Goal: Task Accomplishment & Management: Manage account settings

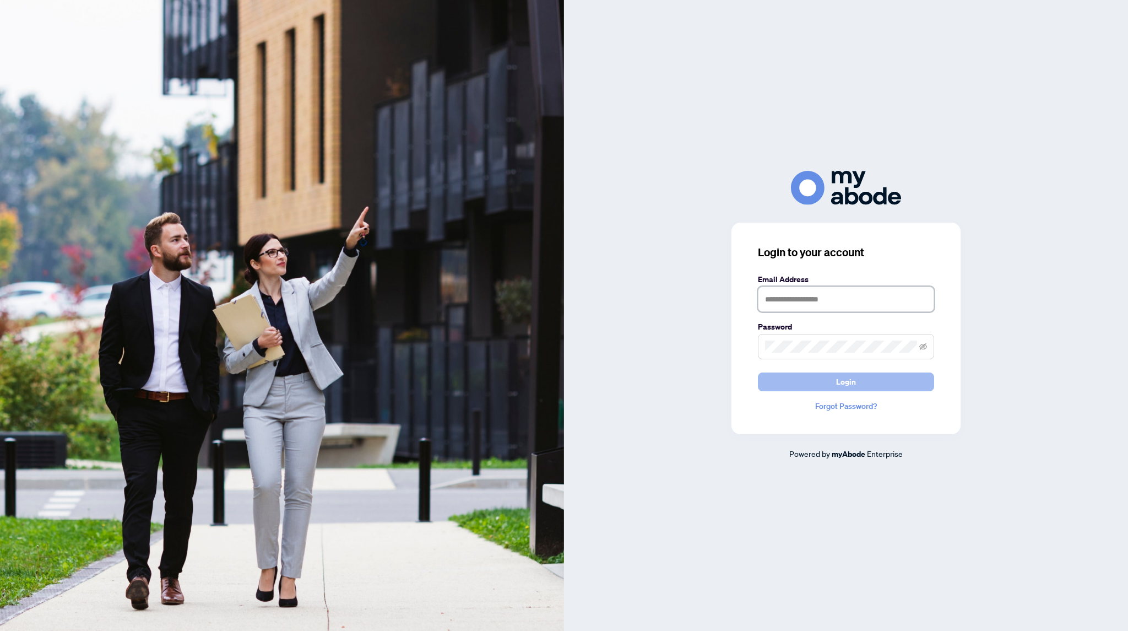
type input "**********"
click at [860, 377] on button "Login" at bounding box center [846, 381] width 176 height 19
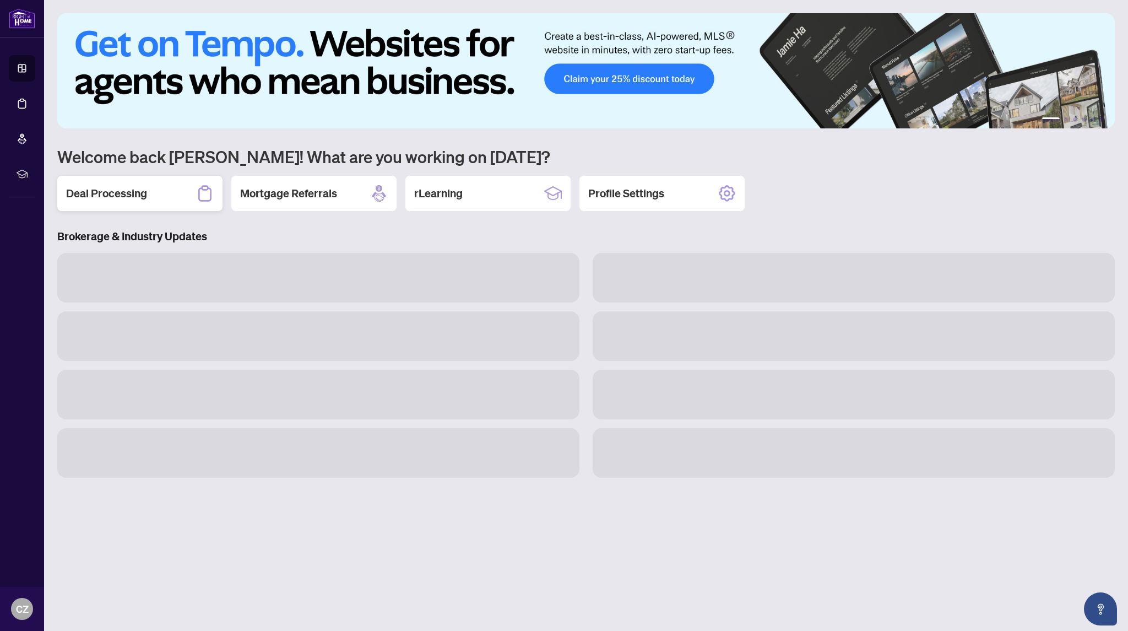
click at [101, 195] on h2 "Deal Processing" at bounding box center [106, 193] width 81 height 15
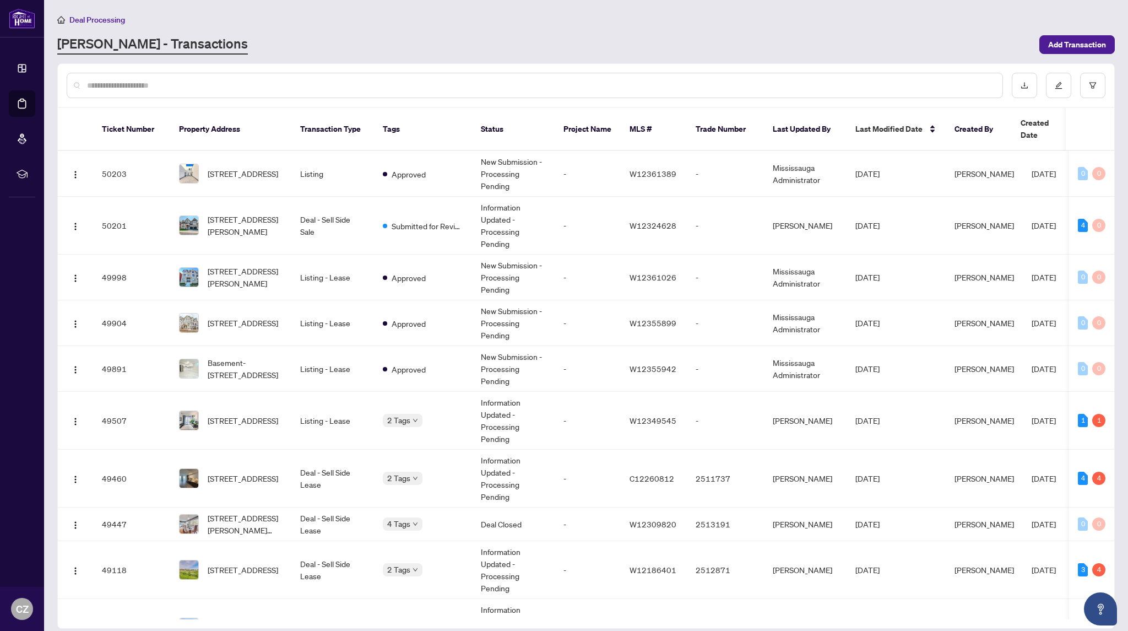
click at [390, 83] on input "text" at bounding box center [540, 85] width 907 height 12
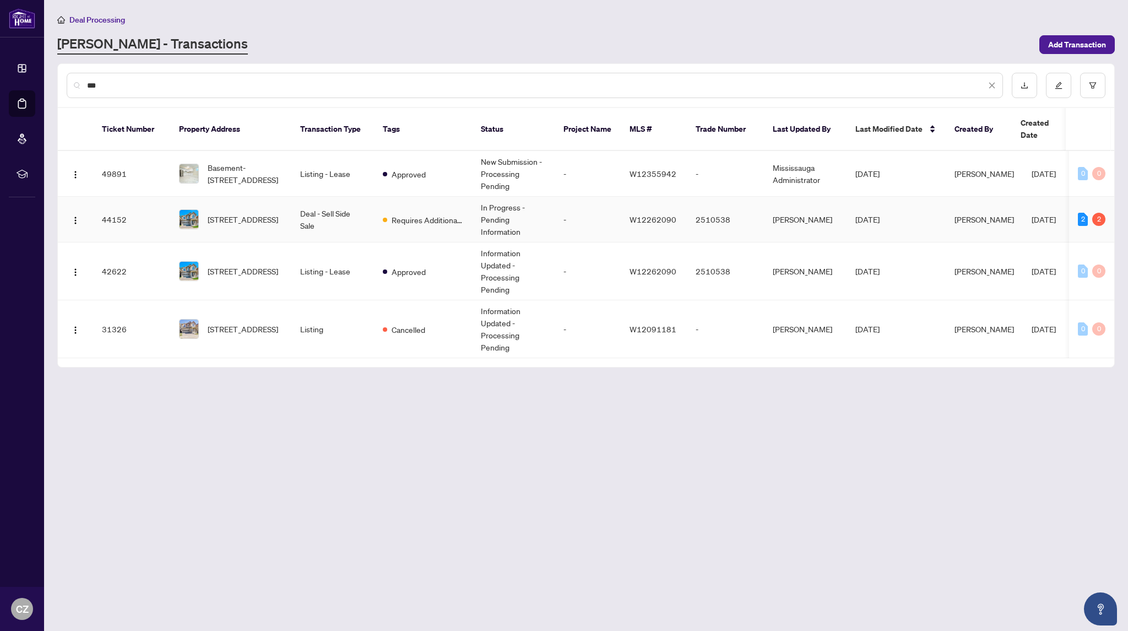
type input "***"
click at [247, 213] on span "[STREET_ADDRESS]" at bounding box center [243, 219] width 71 height 12
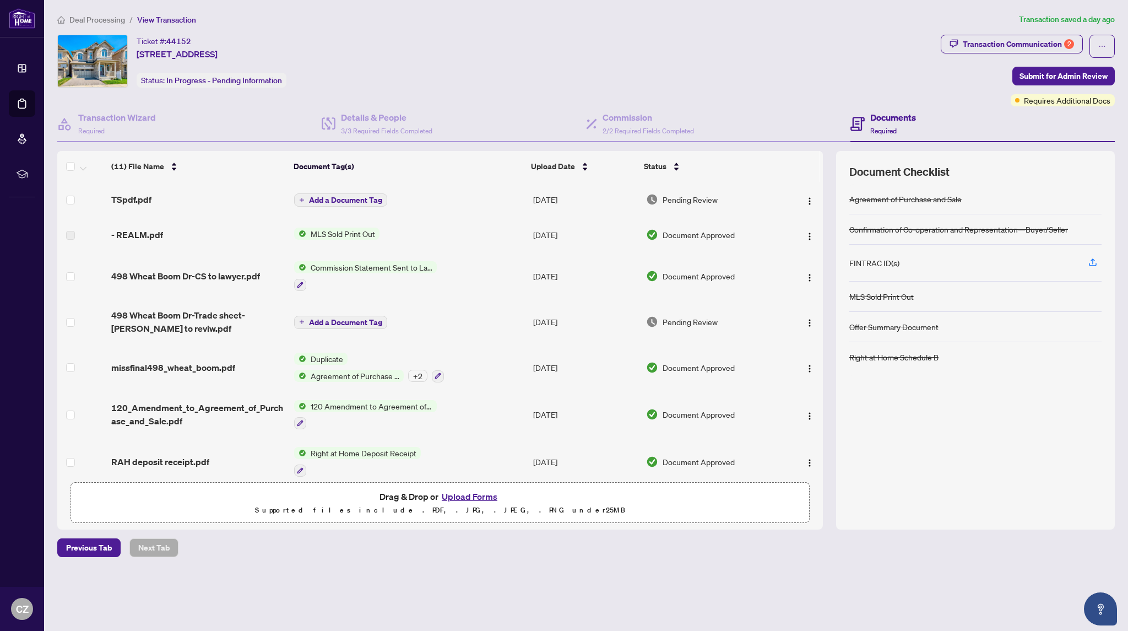
click at [464, 497] on button "Upload Forms" at bounding box center [470, 496] width 62 height 14
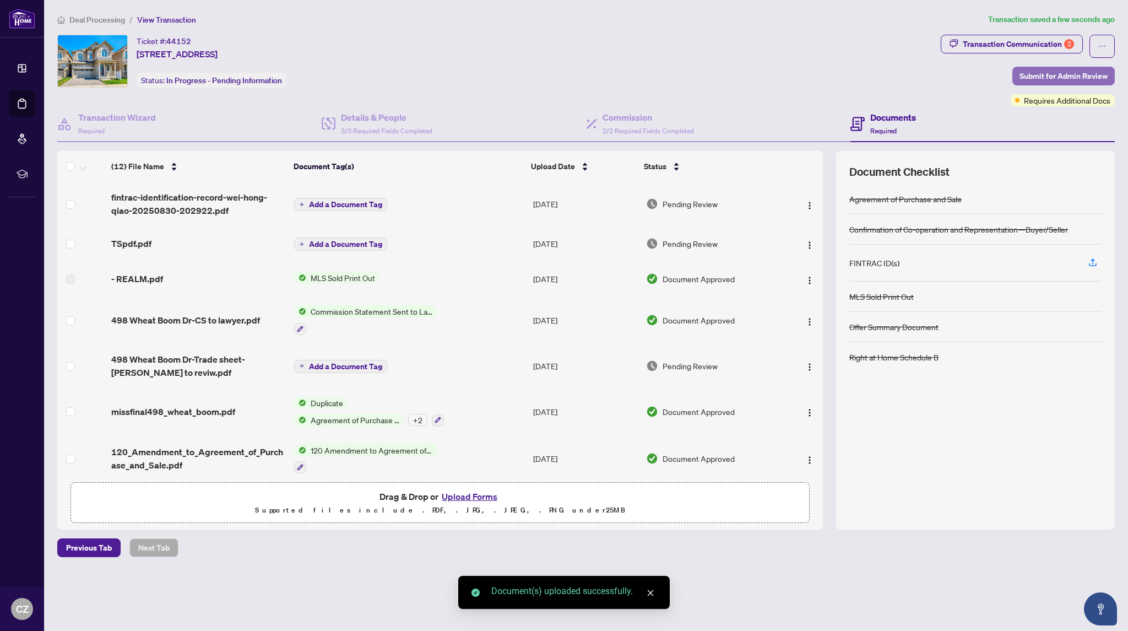
click at [1059, 79] on span "Submit for Admin Review" at bounding box center [1064, 76] width 88 height 18
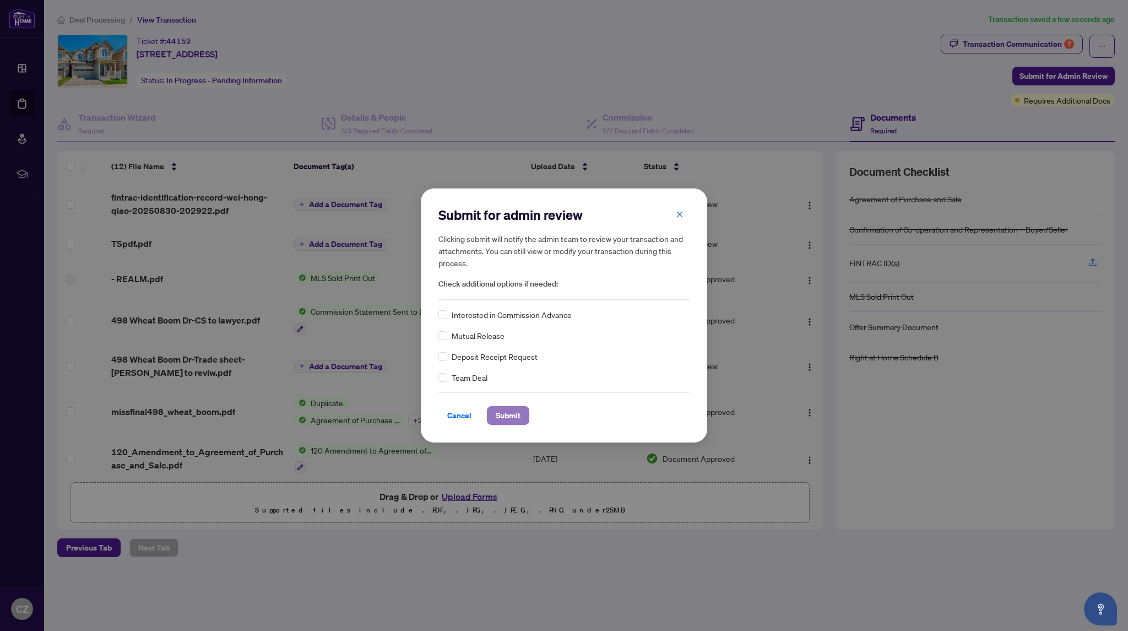
click at [509, 417] on span "Submit" at bounding box center [508, 416] width 25 height 18
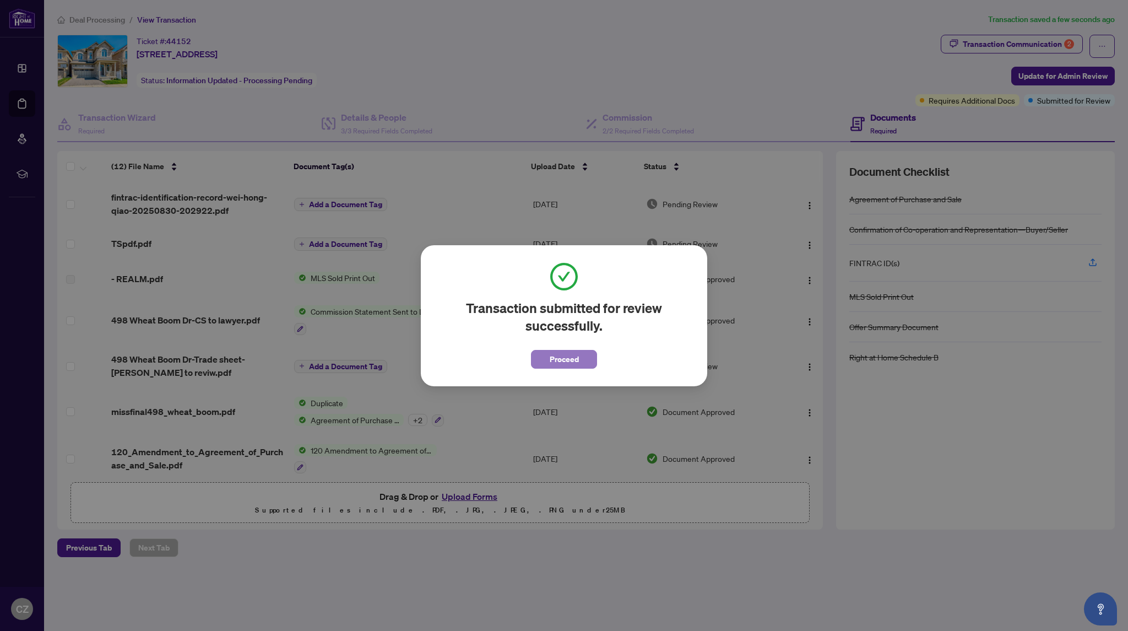
click at [579, 361] on button "Proceed" at bounding box center [564, 359] width 66 height 19
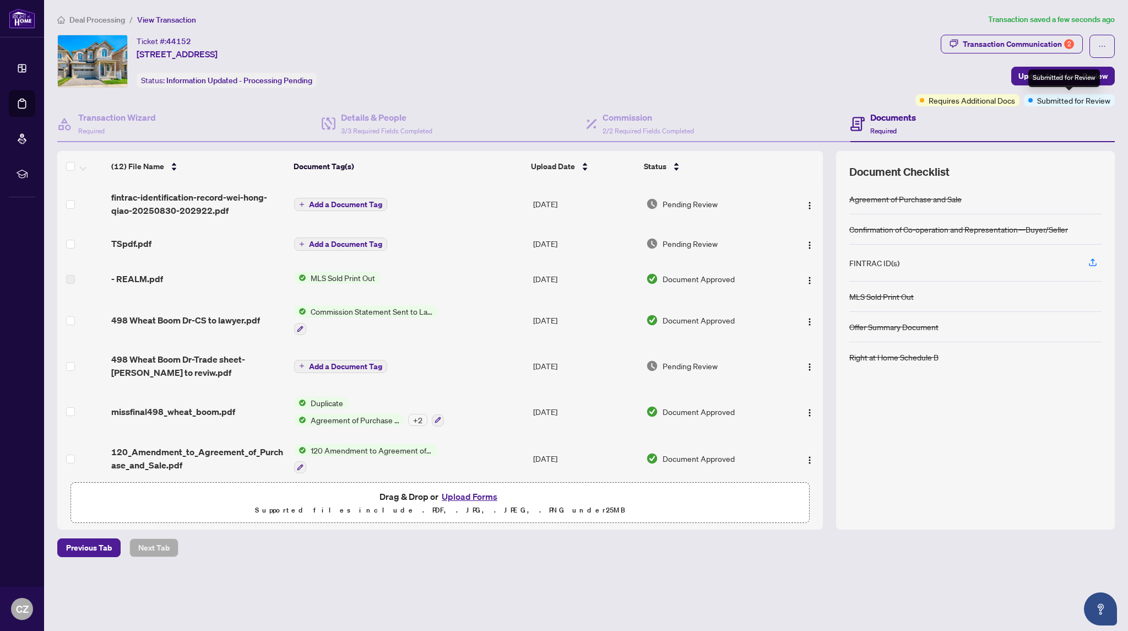
click at [1067, 77] on div "Submitted for Review" at bounding box center [1065, 78] width 72 height 18
click at [880, 57] on div "Ticket #: 44152 [STREET_ADDRESS] Status: Information Updated - Processing Pendi…" at bounding box center [484, 61] width 854 height 53
click at [1039, 73] on span "Update for Admin Review" at bounding box center [1063, 76] width 89 height 18
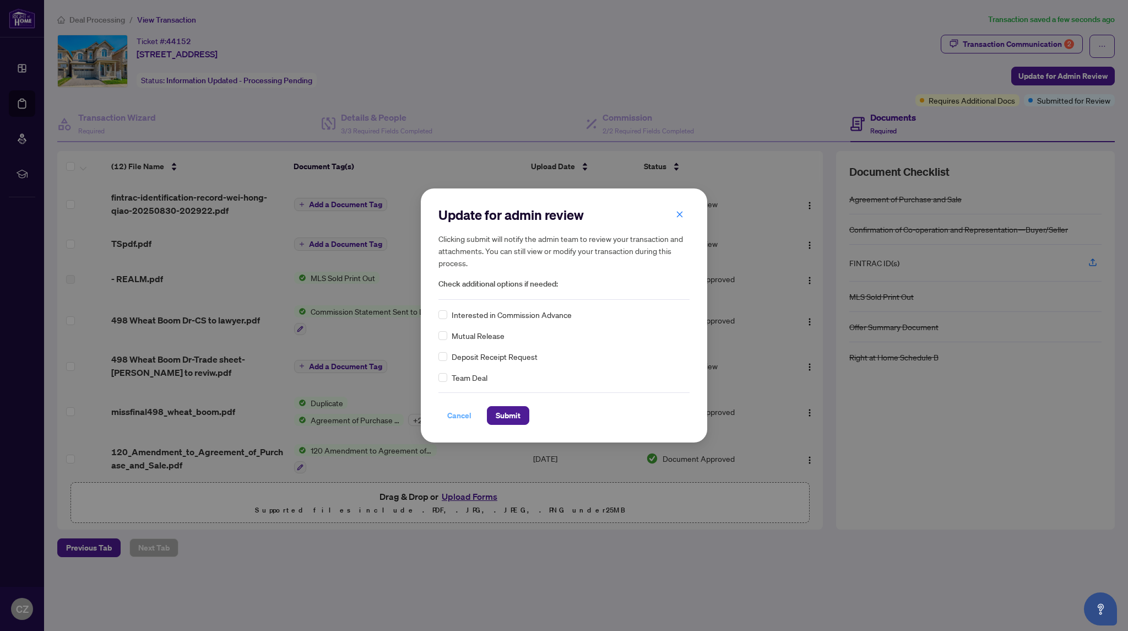
click at [467, 417] on span "Cancel" at bounding box center [459, 416] width 24 height 18
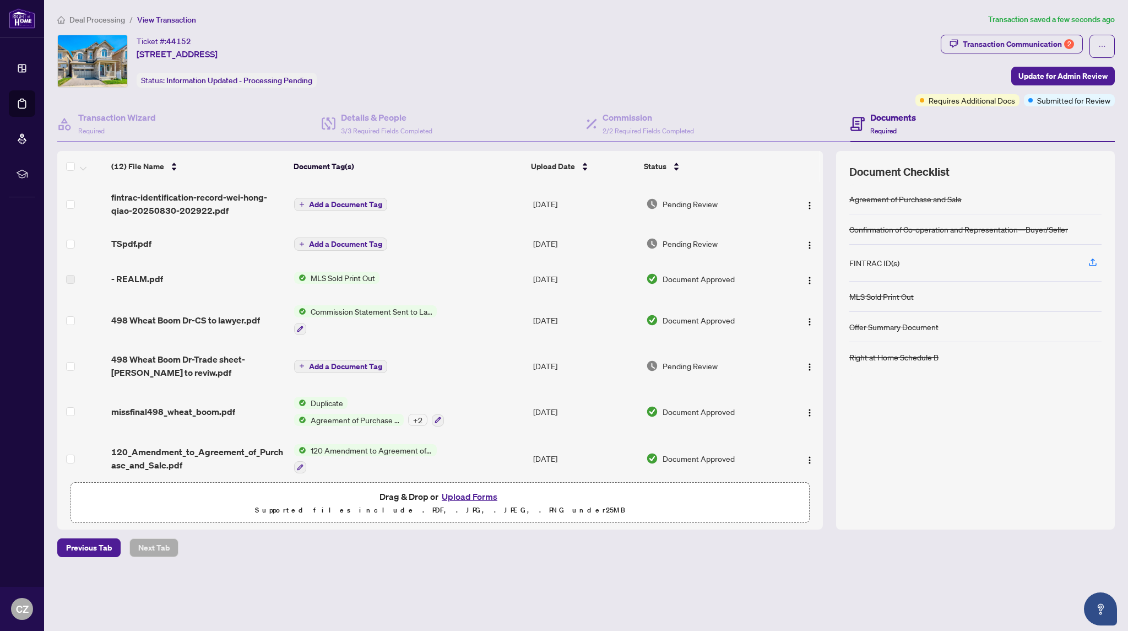
click at [85, 19] on span "Deal Processing" at bounding box center [97, 20] width 56 height 10
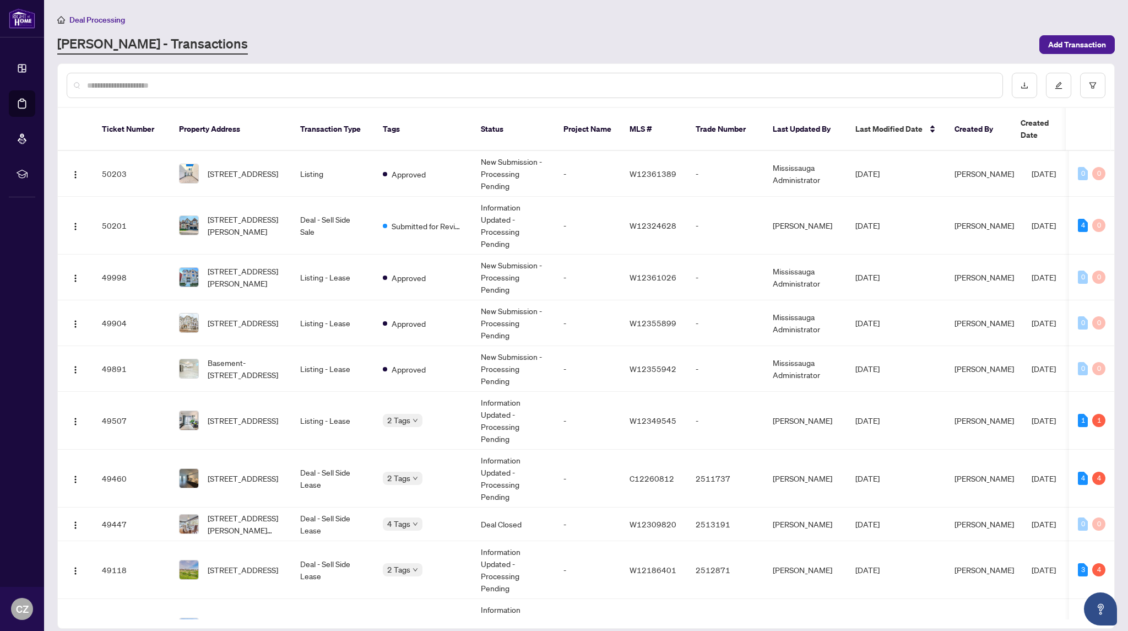
click at [257, 87] on input "text" at bounding box center [540, 85] width 907 height 12
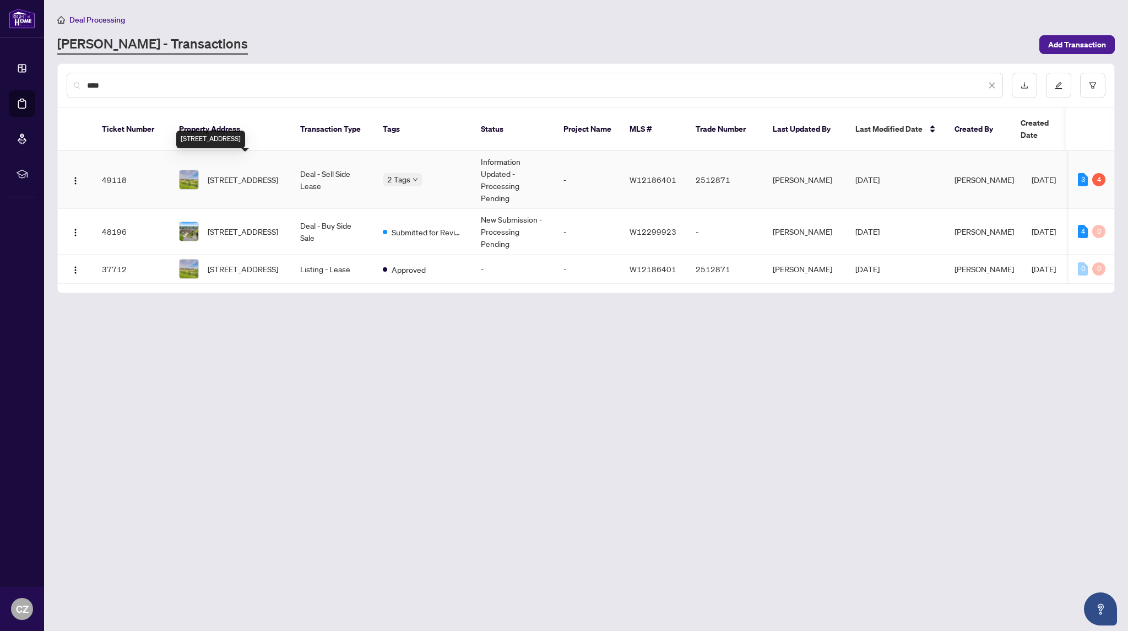
type input "****"
click at [228, 174] on span "[STREET_ADDRESS]" at bounding box center [243, 180] width 71 height 12
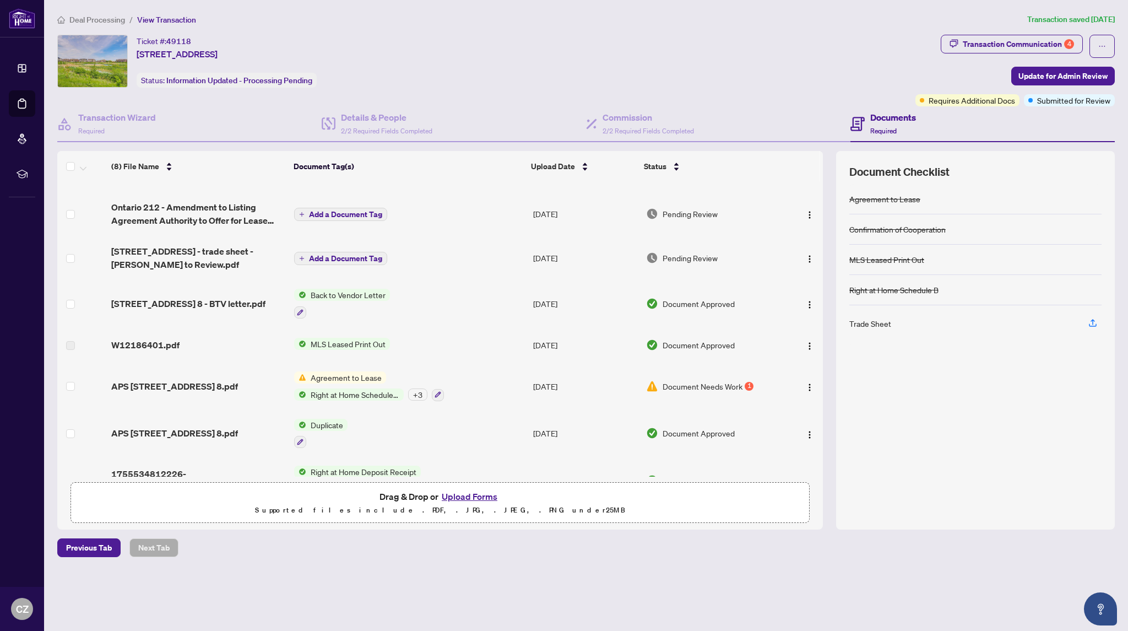
scroll to position [53, 0]
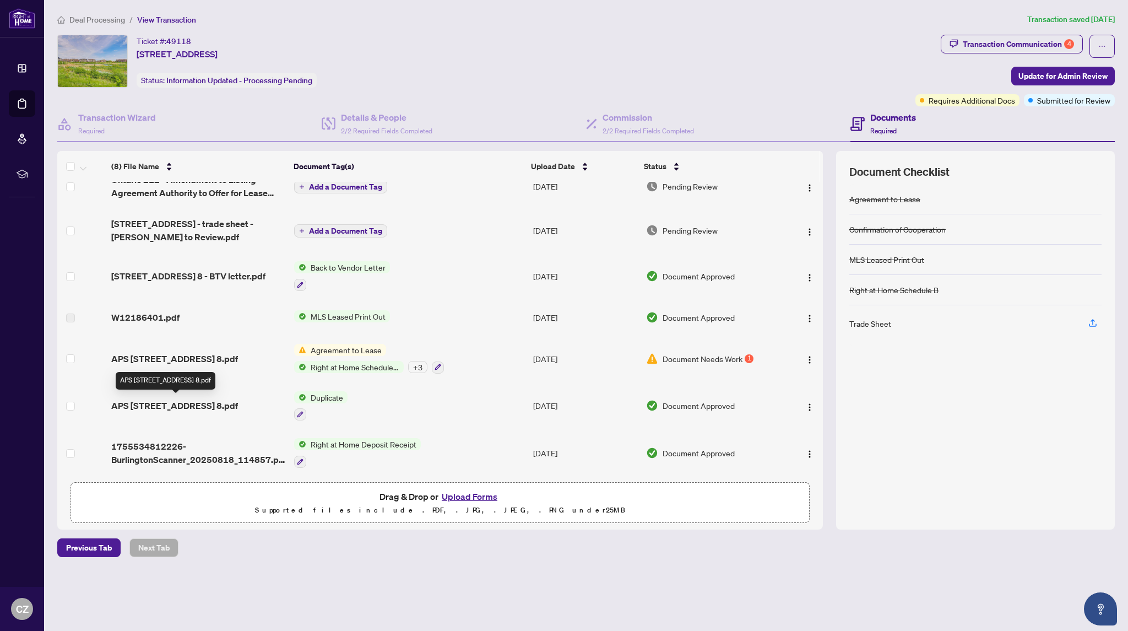
click at [170, 404] on span "APS [STREET_ADDRESS] 8.pdf" at bounding box center [174, 405] width 127 height 13
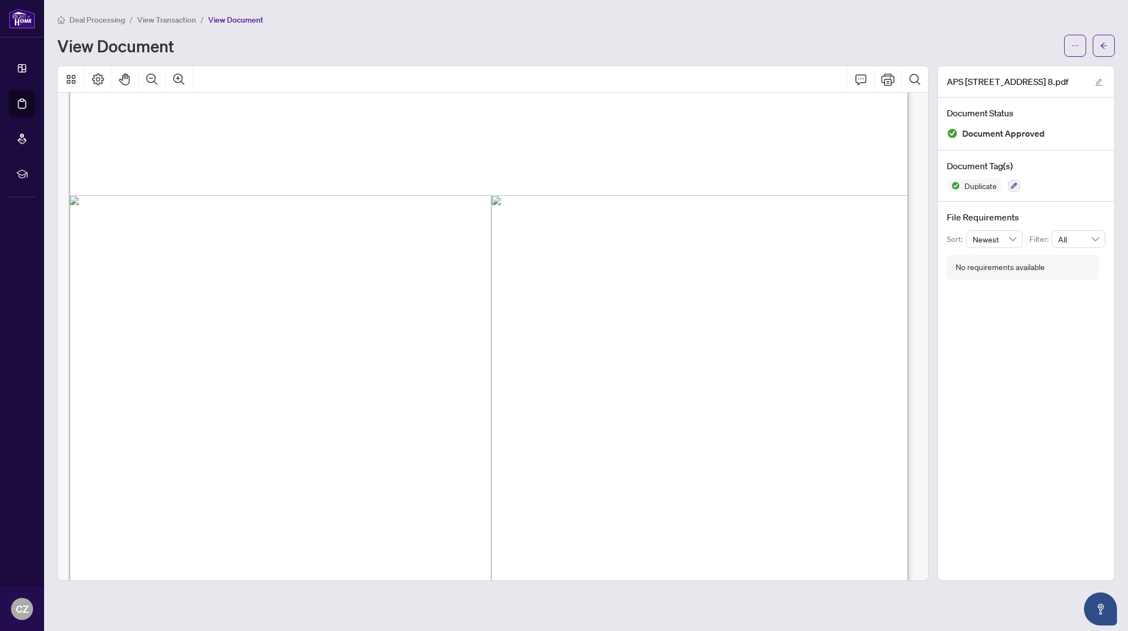
scroll to position [20068, 0]
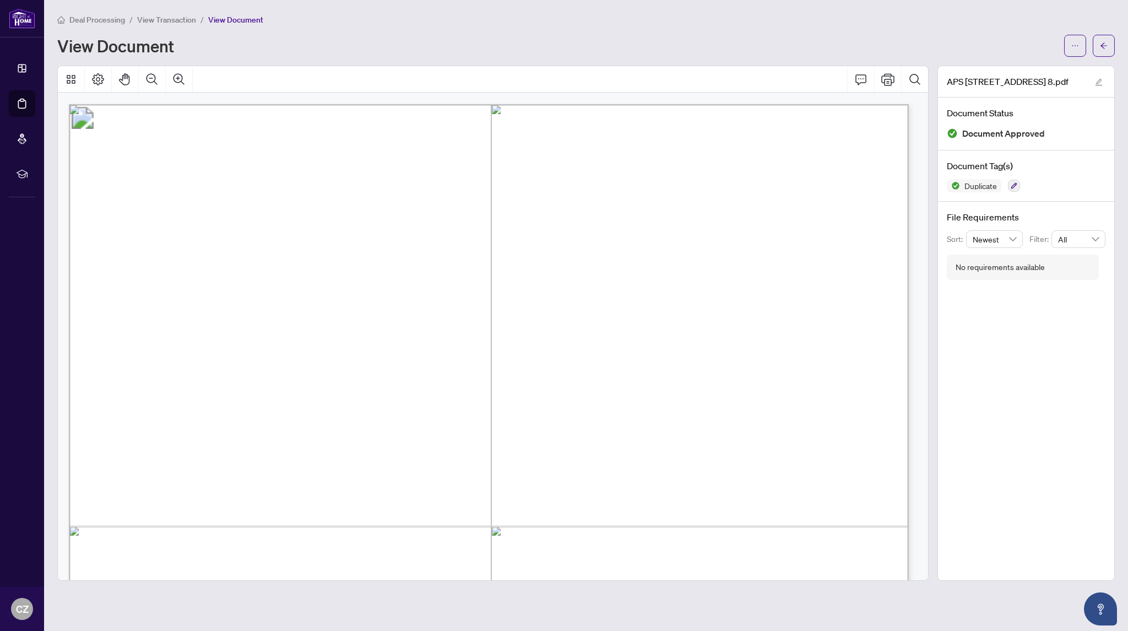
click at [184, 21] on span "View Transaction" at bounding box center [166, 20] width 59 height 10
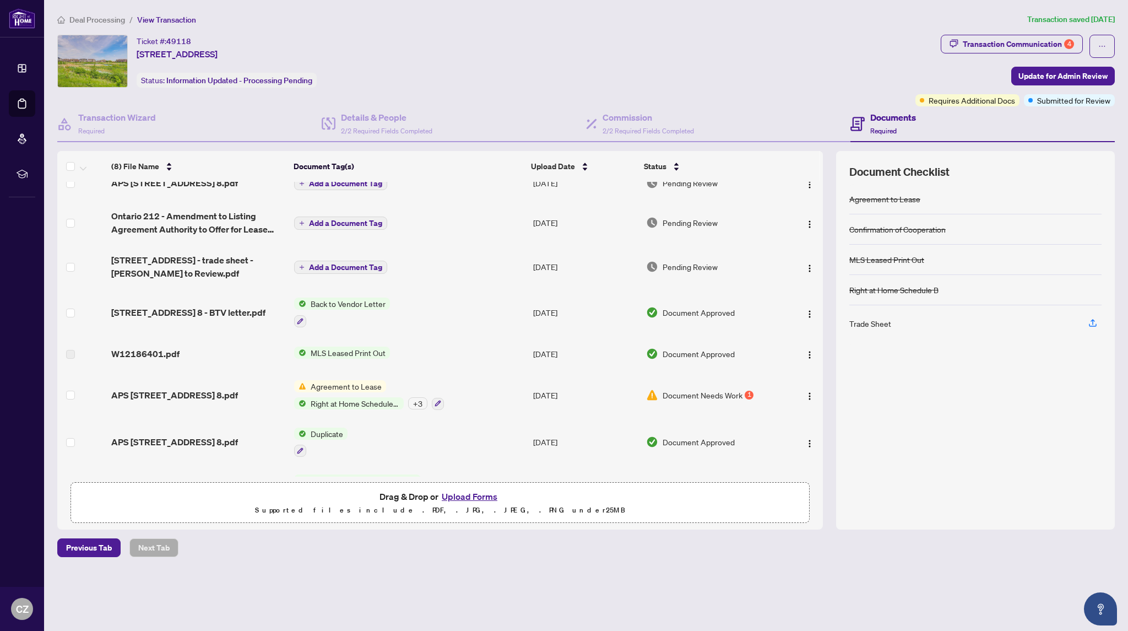
scroll to position [17, 0]
click at [749, 388] on div "Document Needs Work 1" at bounding box center [712, 394] width 132 height 12
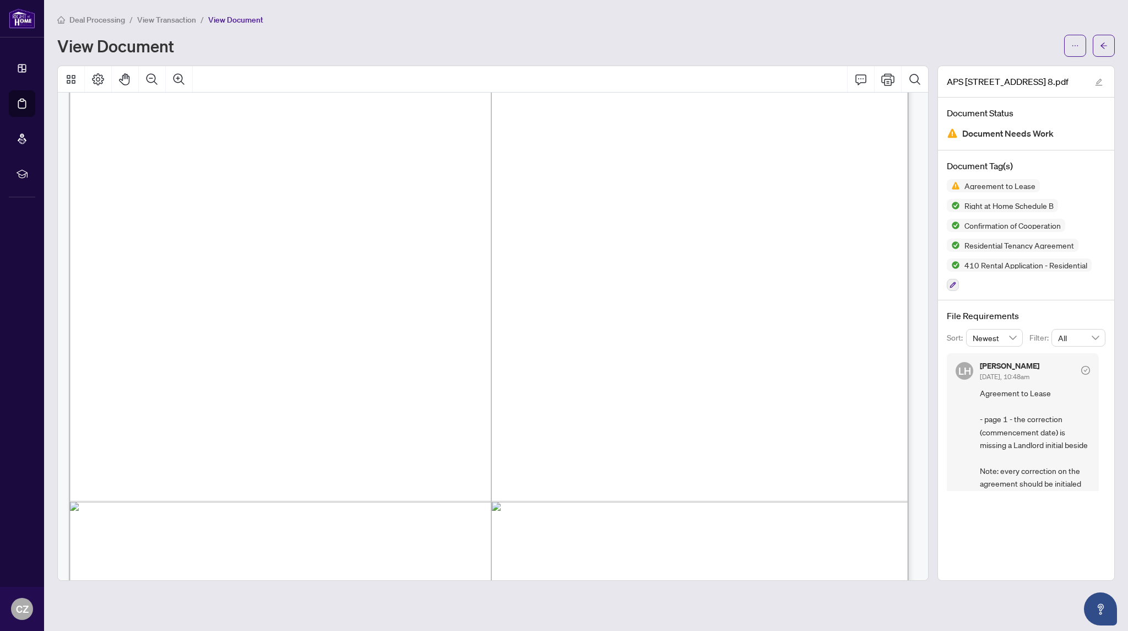
scroll to position [3967, 0]
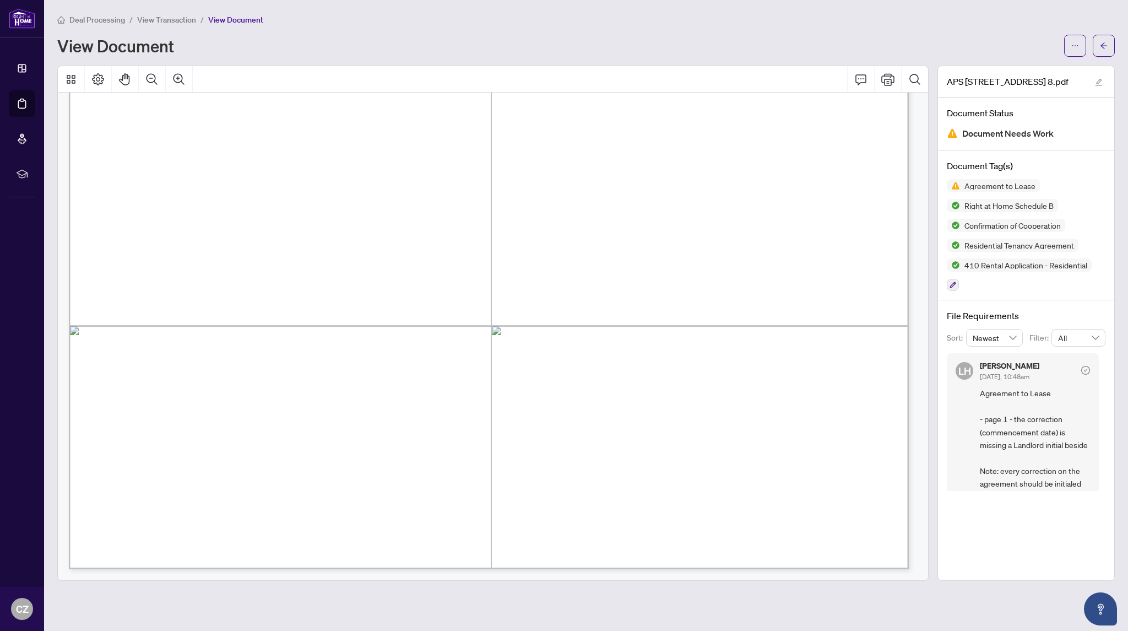
click at [170, 20] on span "View Transaction" at bounding box center [166, 20] width 59 height 10
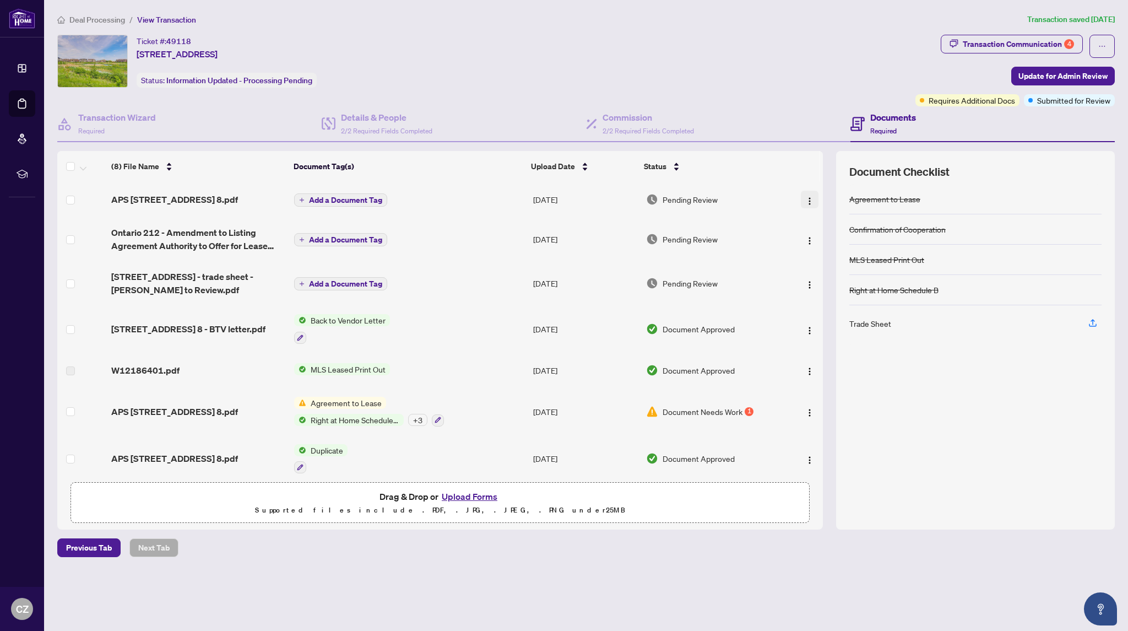
click at [811, 197] on img "button" at bounding box center [810, 201] width 9 height 9
click at [822, 260] on span "Download" at bounding box center [859, 256] width 105 height 12
click at [806, 456] on img "button" at bounding box center [810, 460] width 9 height 9
click at [833, 582] on span "Archive" at bounding box center [859, 583] width 105 height 12
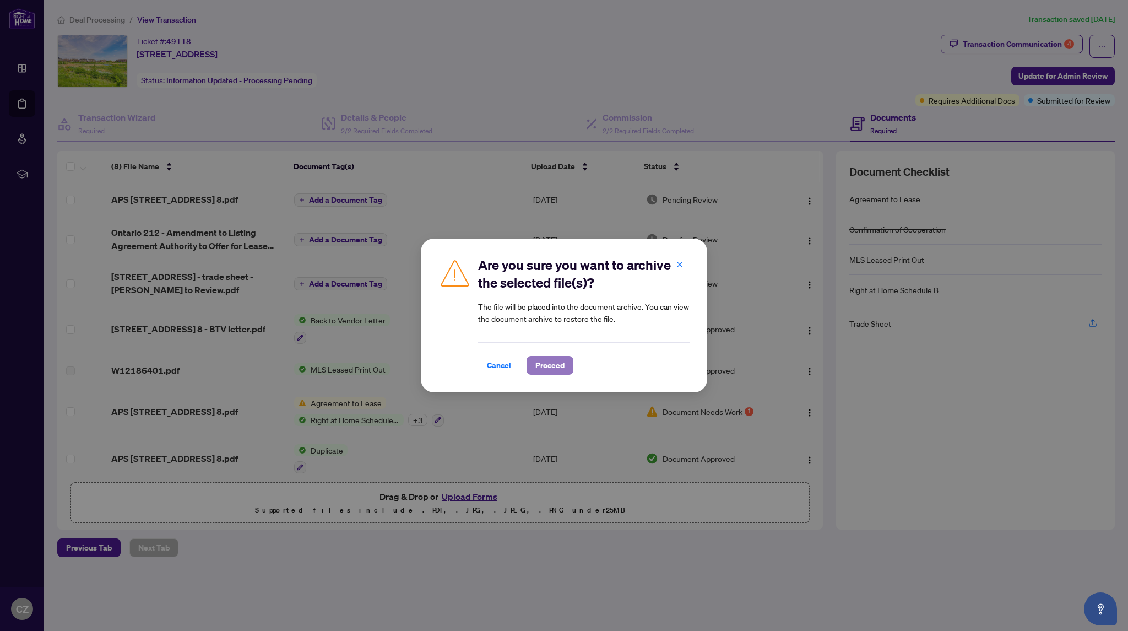
click at [548, 368] on span "Proceed" at bounding box center [550, 366] width 29 height 18
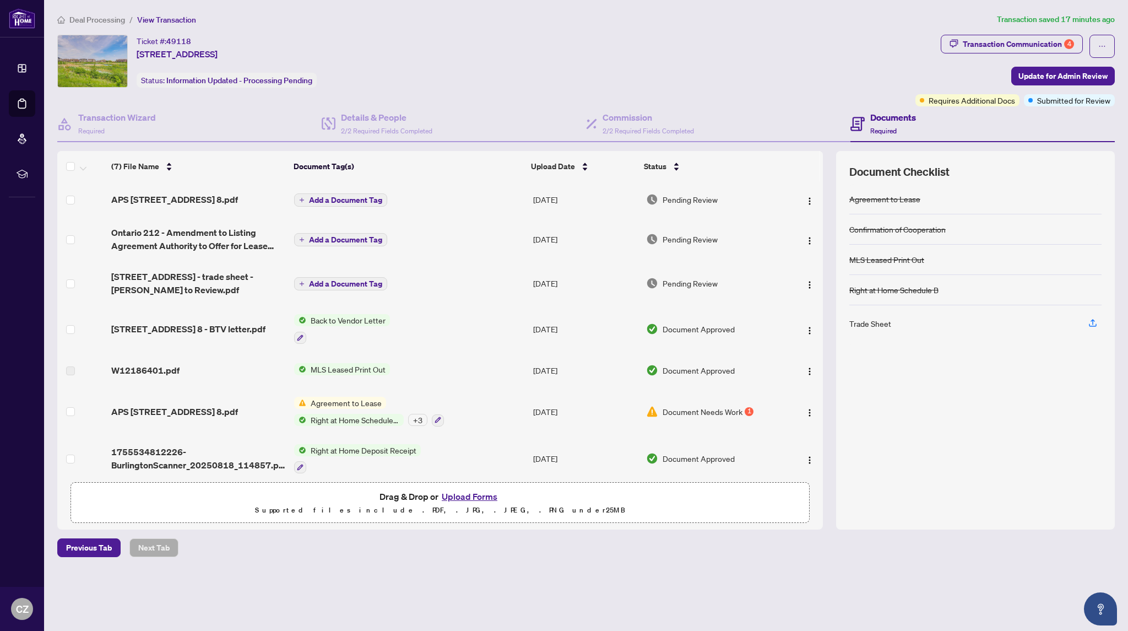
click at [99, 18] on span "Deal Processing" at bounding box center [97, 20] width 56 height 10
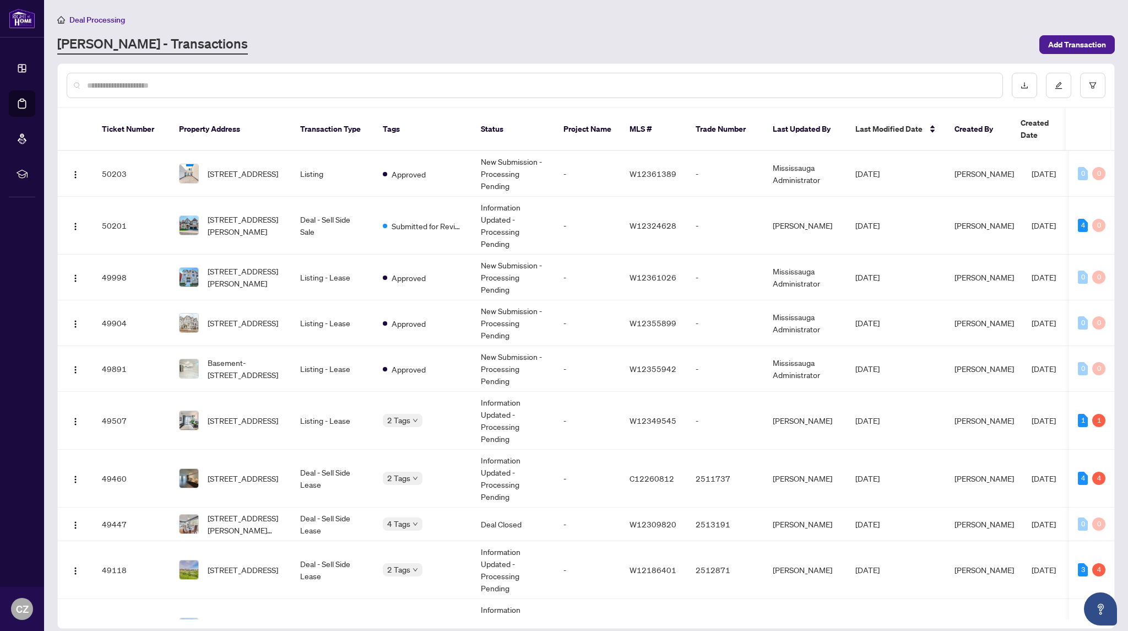
click at [198, 88] on input "text" at bounding box center [540, 85] width 907 height 12
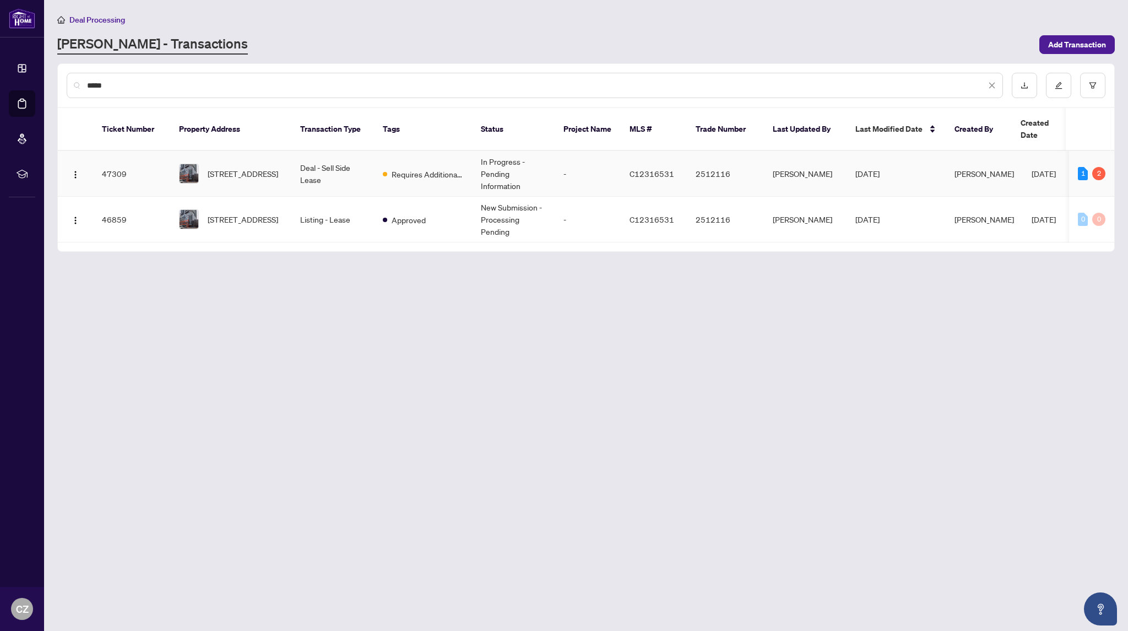
type input "*****"
click at [406, 175] on td "Requires Additional Docs" at bounding box center [423, 174] width 98 height 46
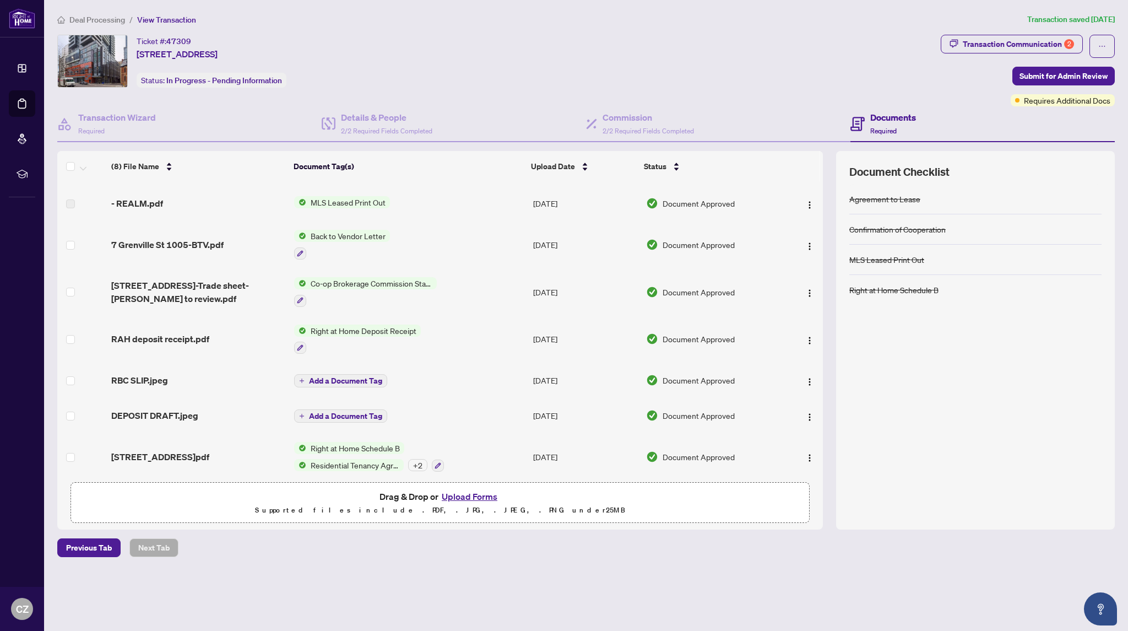
scroll to position [35, 0]
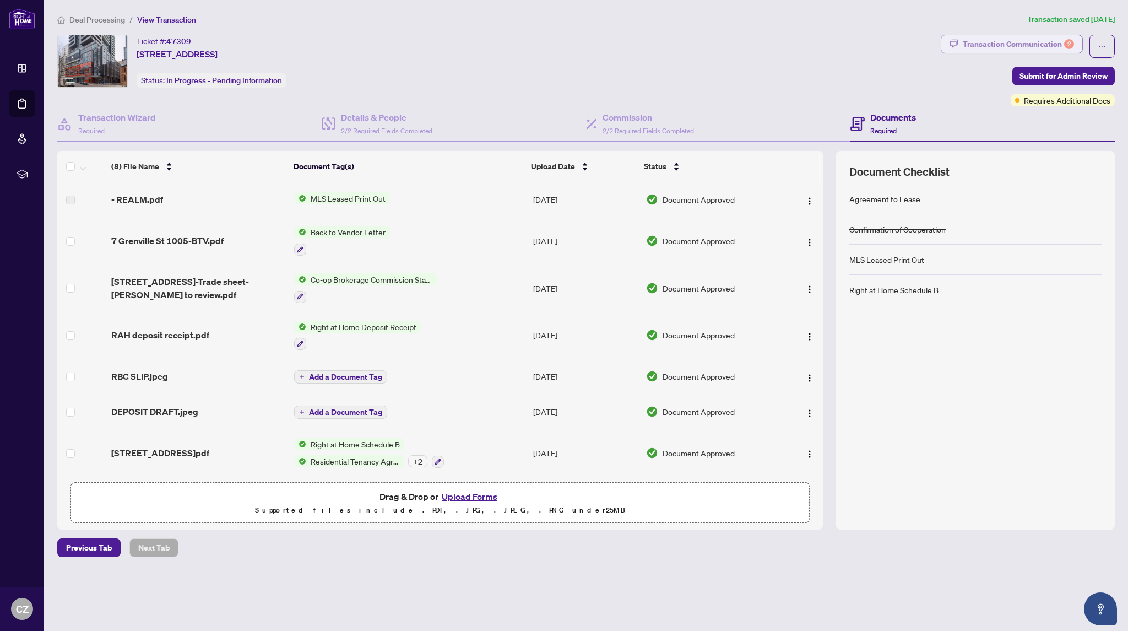
click at [1007, 48] on div "Transaction Communication 2" at bounding box center [1018, 44] width 111 height 18
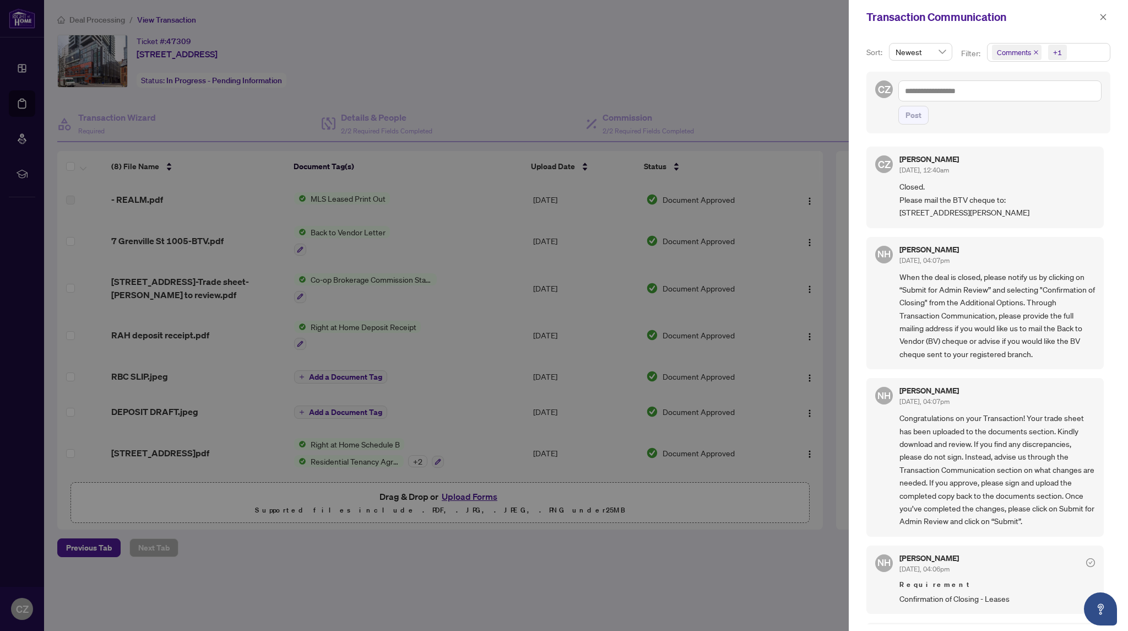
click at [1038, 55] on icon "close" at bounding box center [1037, 53] width 6 height 6
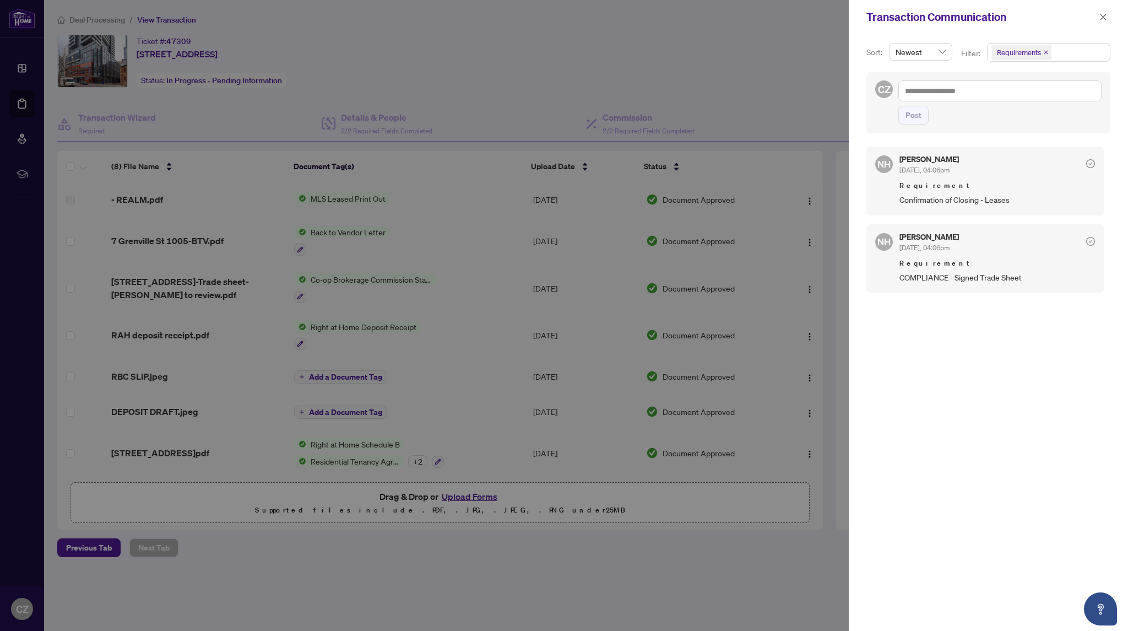
click at [653, 121] on div at bounding box center [564, 315] width 1128 height 631
click at [1103, 16] on icon "close" at bounding box center [1104, 17] width 8 height 8
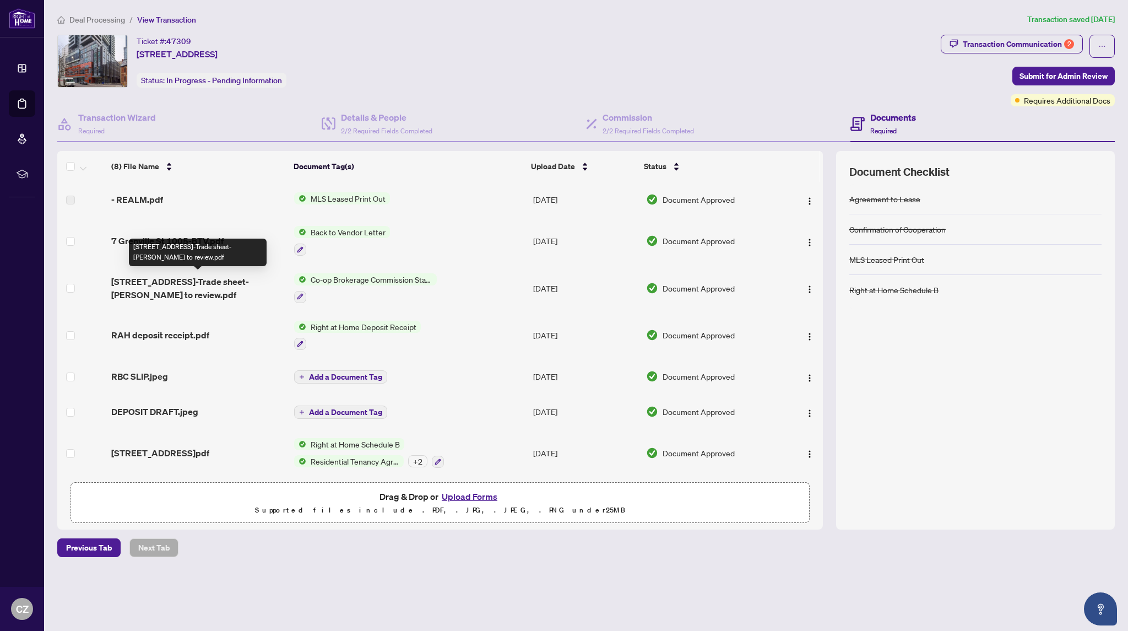
click at [209, 281] on span "[STREET_ADDRESS]-Trade sheet-[PERSON_NAME] to review.pdf" at bounding box center [198, 288] width 174 height 26
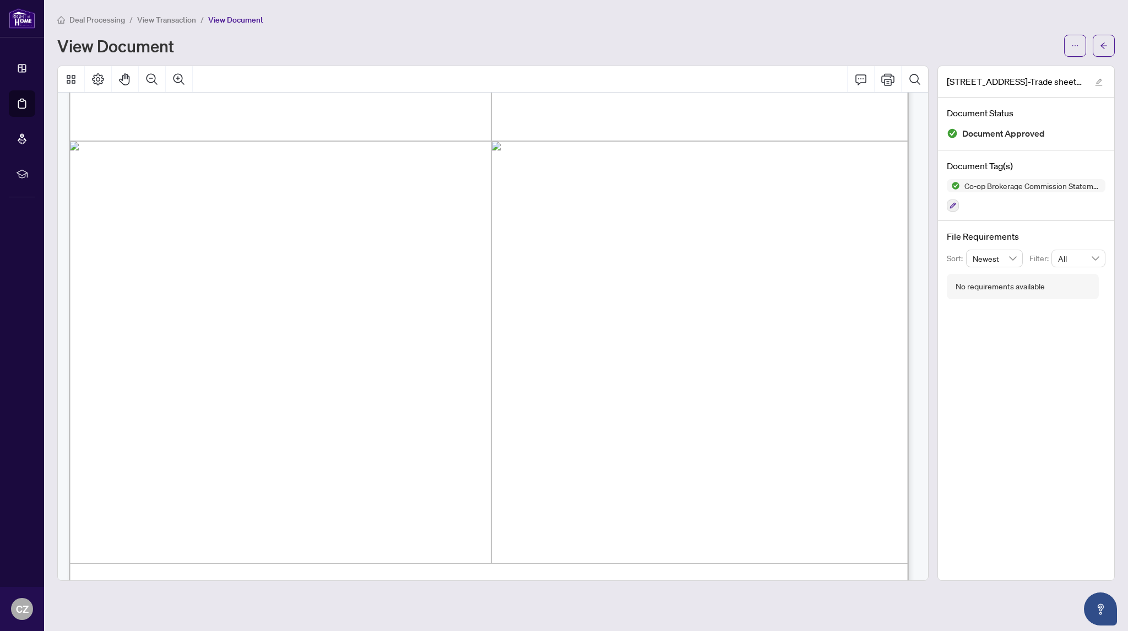
scroll to position [622, 0]
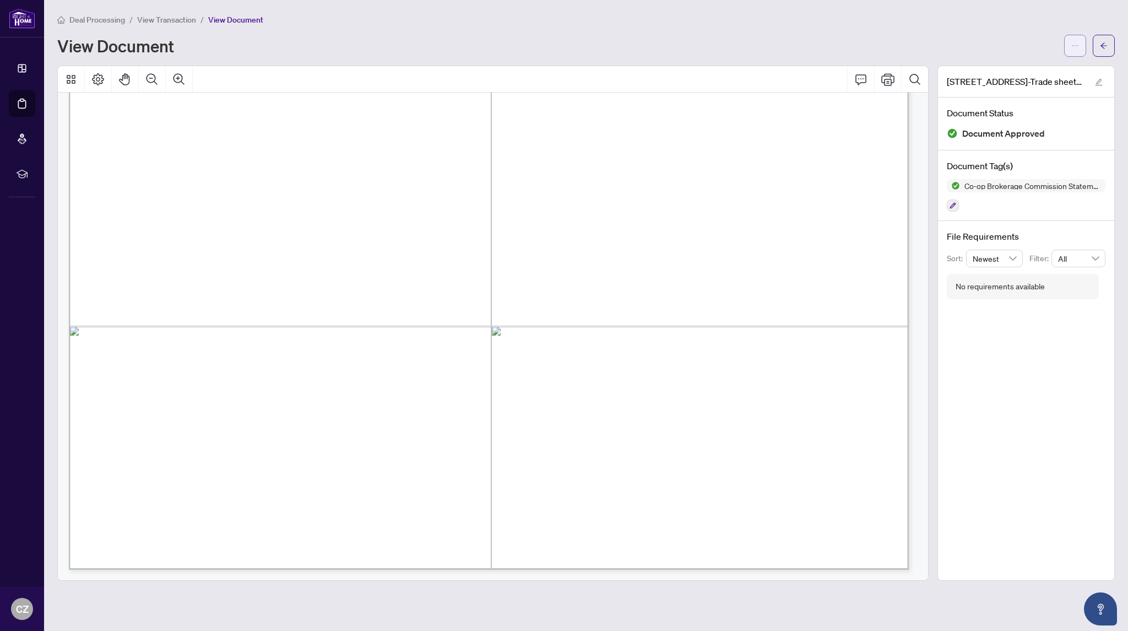
click at [1076, 46] on icon "ellipsis" at bounding box center [1076, 46] width 8 height 8
click at [1010, 68] on span "Download" at bounding box center [1036, 69] width 84 height 12
click at [181, 19] on span "View Transaction" at bounding box center [166, 20] width 59 height 10
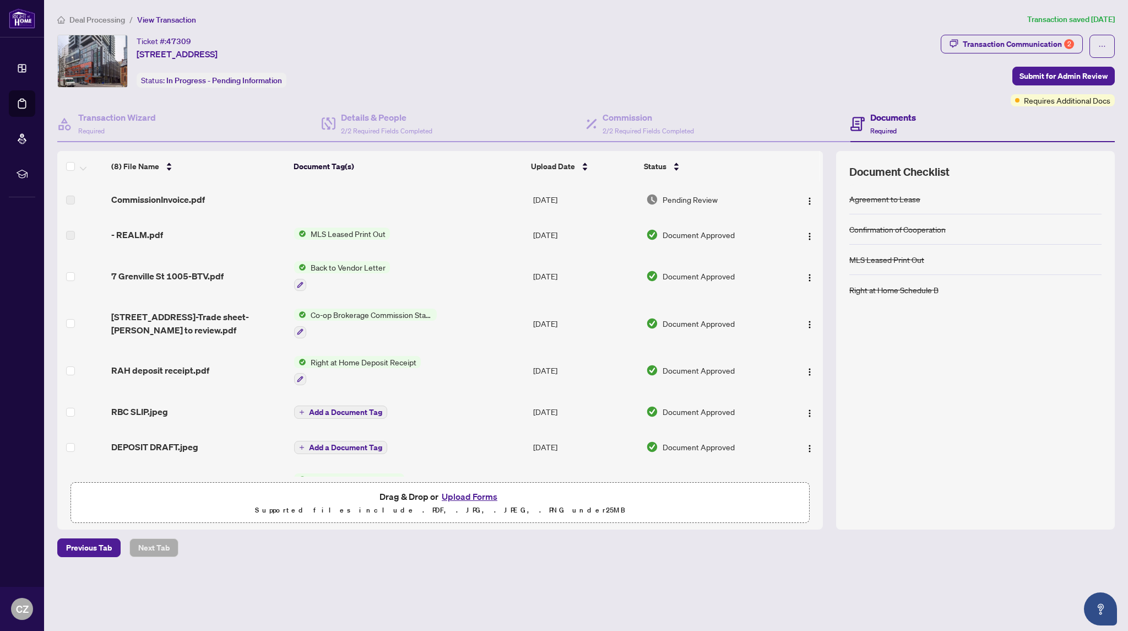
click at [475, 496] on button "Upload Forms" at bounding box center [470, 496] width 62 height 14
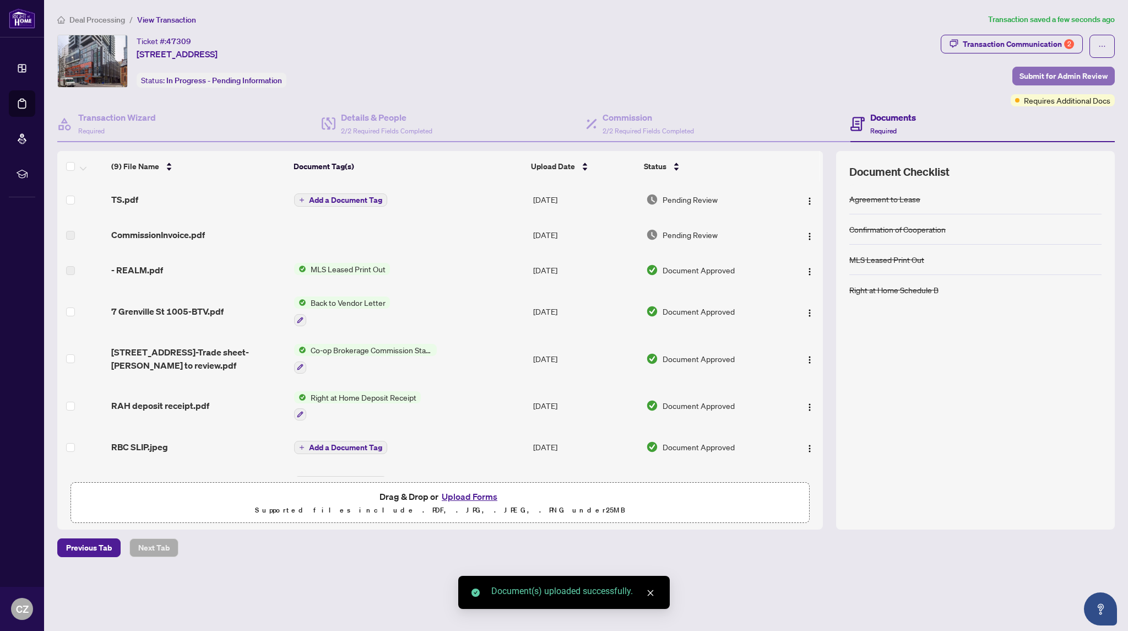
click at [1045, 75] on span "Submit for Admin Review" at bounding box center [1064, 76] width 88 height 18
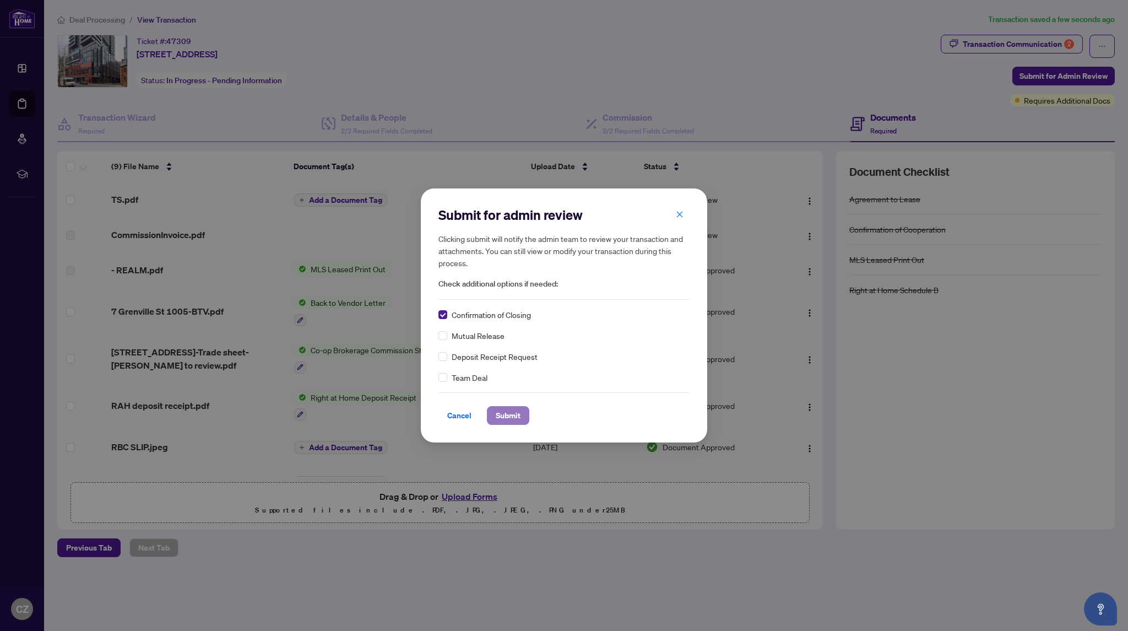
click at [500, 416] on span "Submit" at bounding box center [508, 416] width 25 height 18
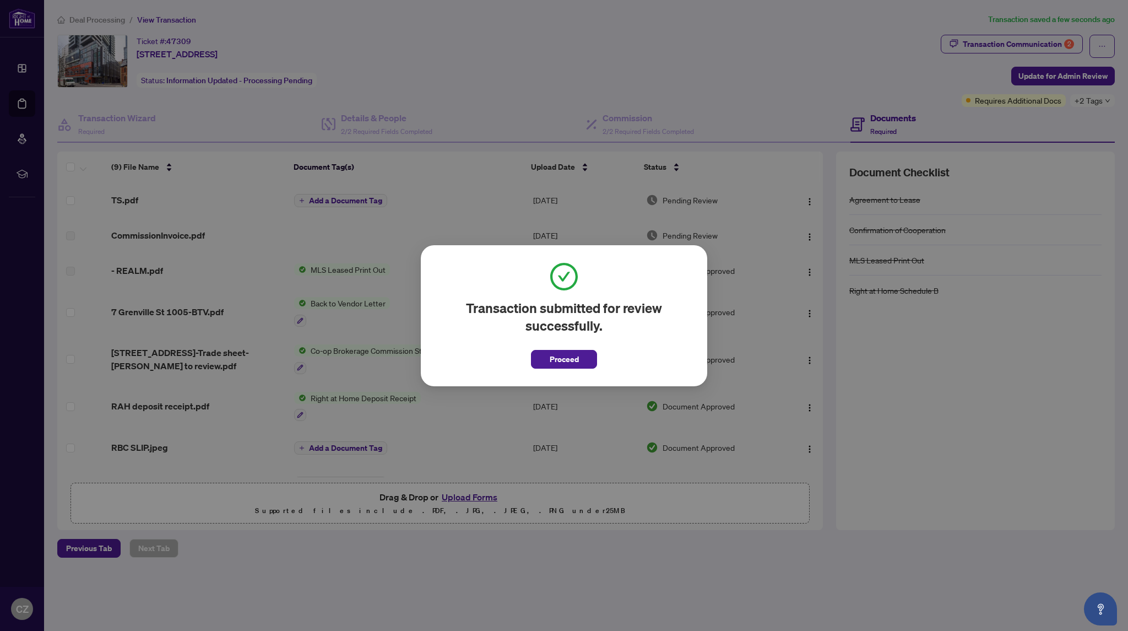
click at [1000, 42] on div "Transaction submitted for review successfully. Proceed Cancel OK" at bounding box center [564, 315] width 1128 height 631
click at [555, 360] on span "Proceed" at bounding box center [564, 359] width 29 height 18
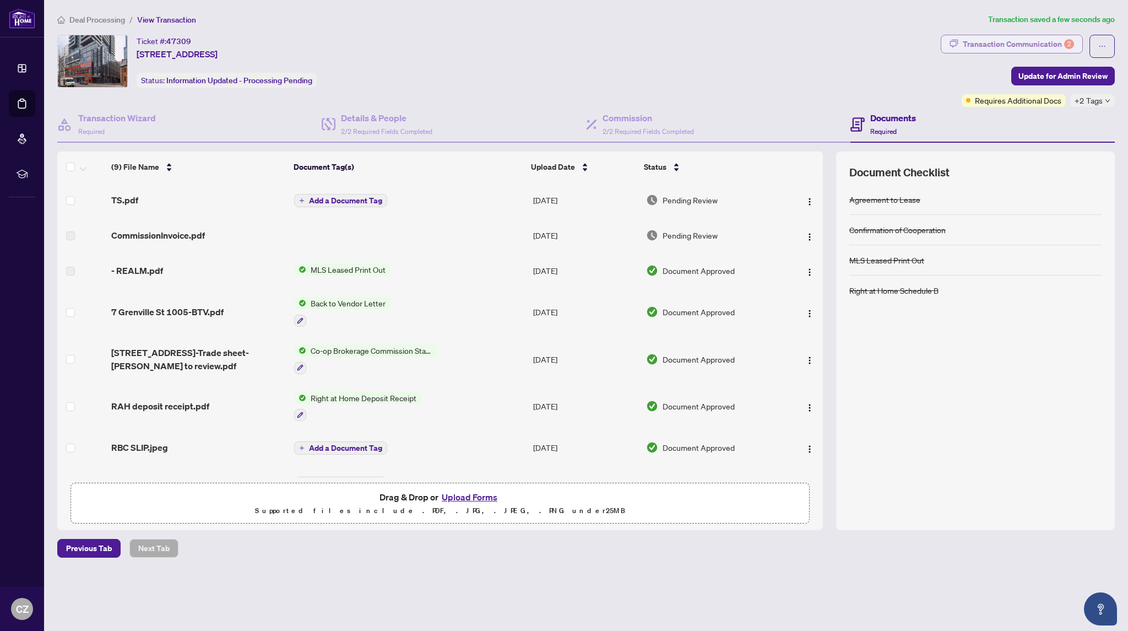
click at [1031, 42] on div "Transaction Communication 2" at bounding box center [1018, 44] width 111 height 18
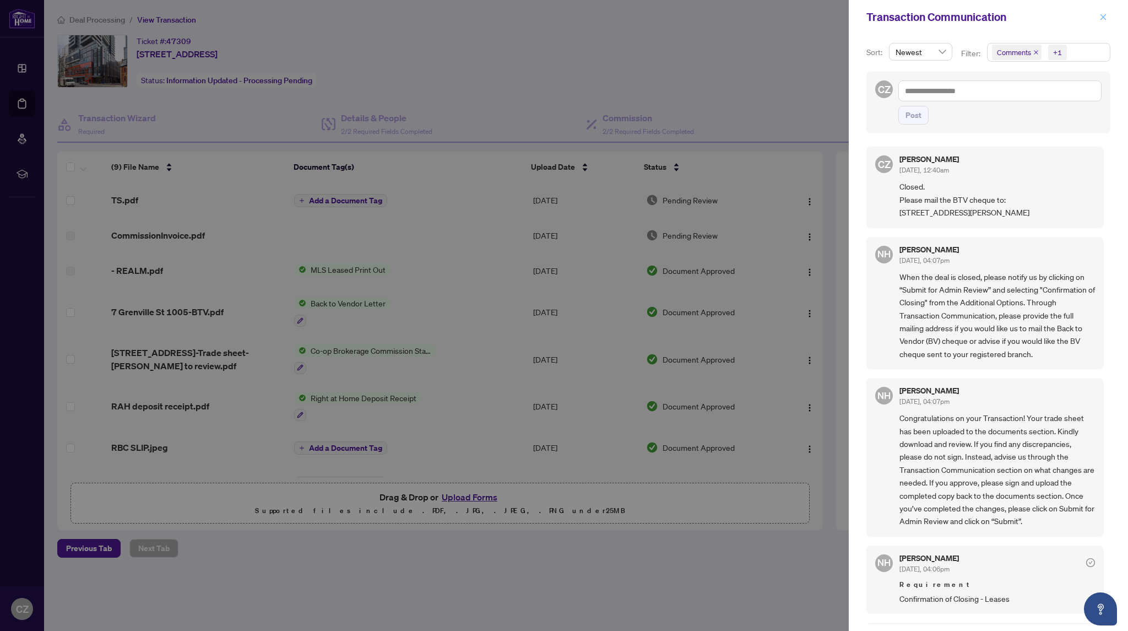
click at [1105, 18] on icon "close" at bounding box center [1104, 17] width 8 height 8
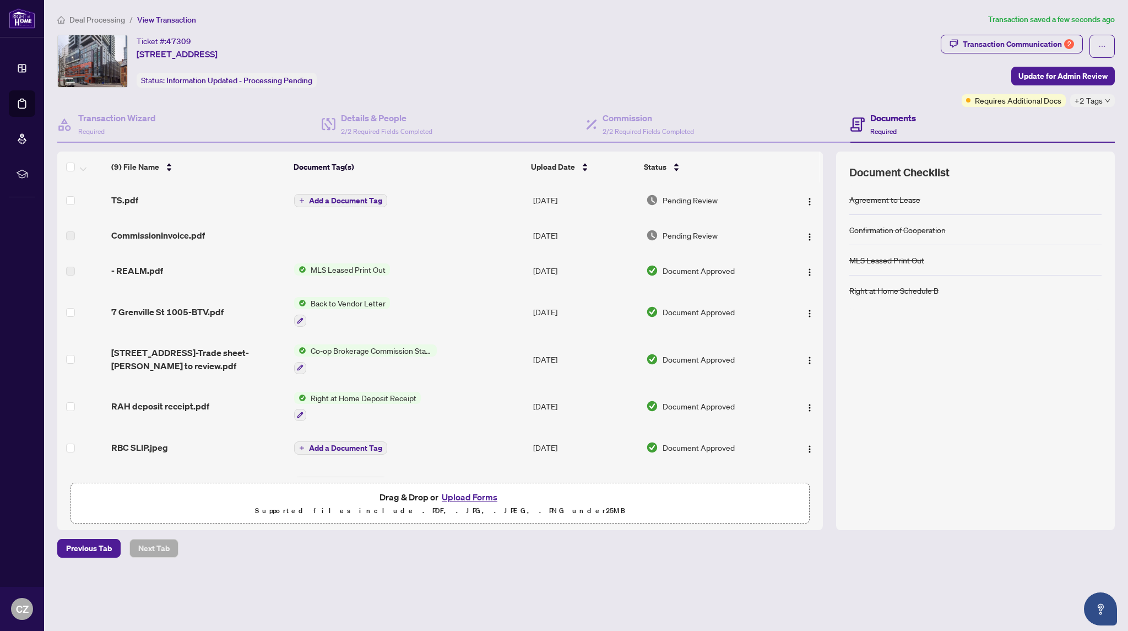
click at [95, 19] on span "Deal Processing" at bounding box center [97, 20] width 56 height 10
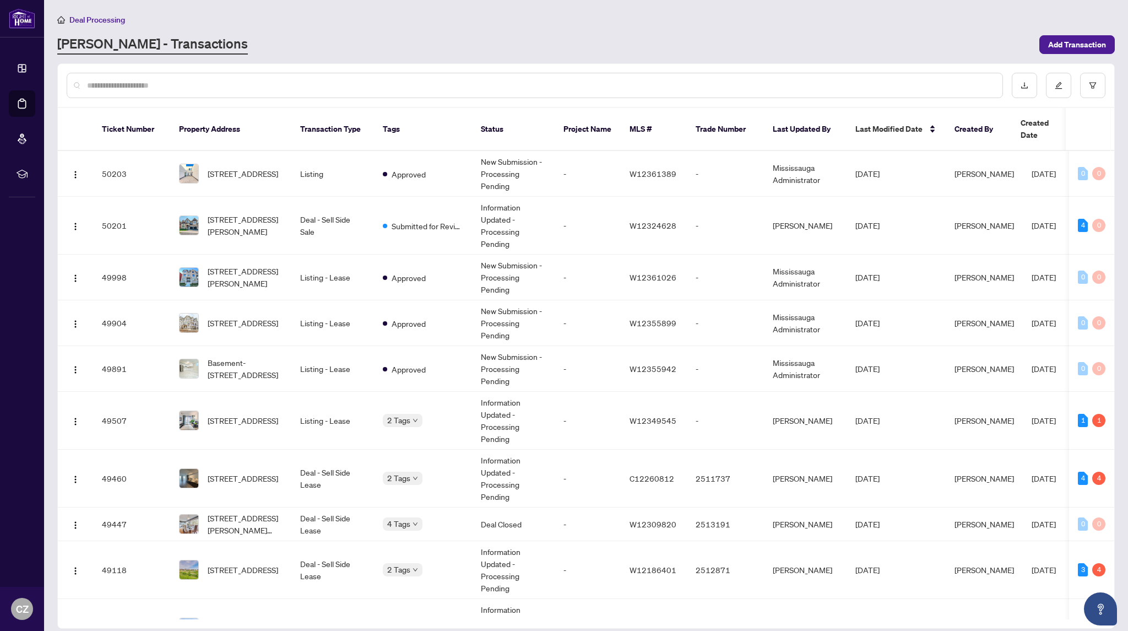
click at [292, 80] on input "text" at bounding box center [540, 85] width 907 height 12
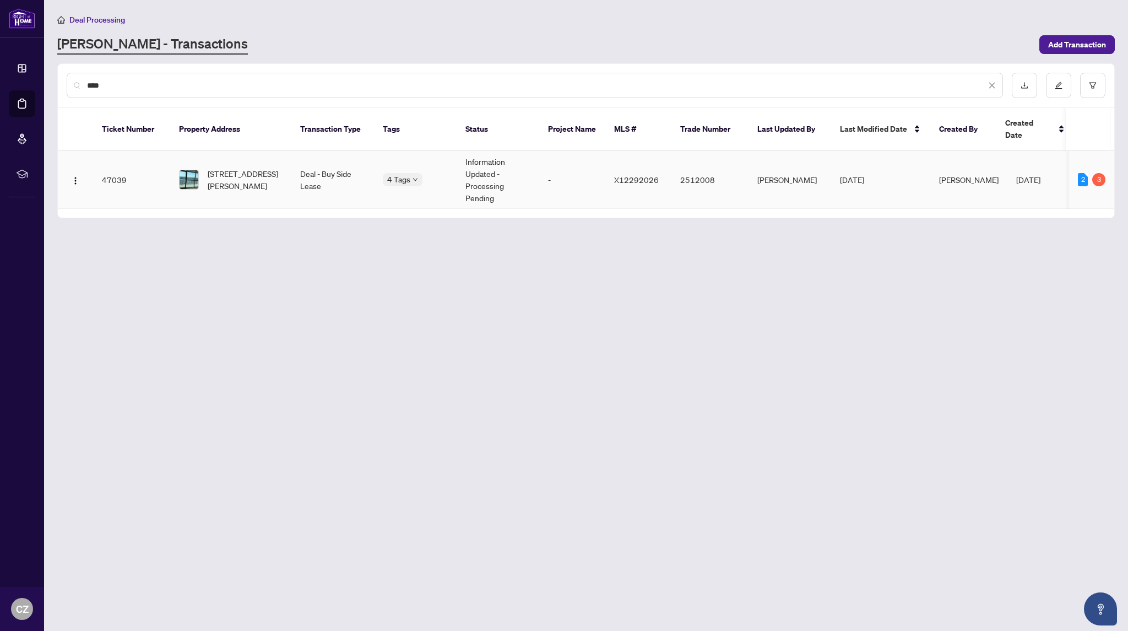
type input "****"
click at [260, 168] on span "[STREET_ADDRESS][PERSON_NAME]" at bounding box center [245, 180] width 75 height 24
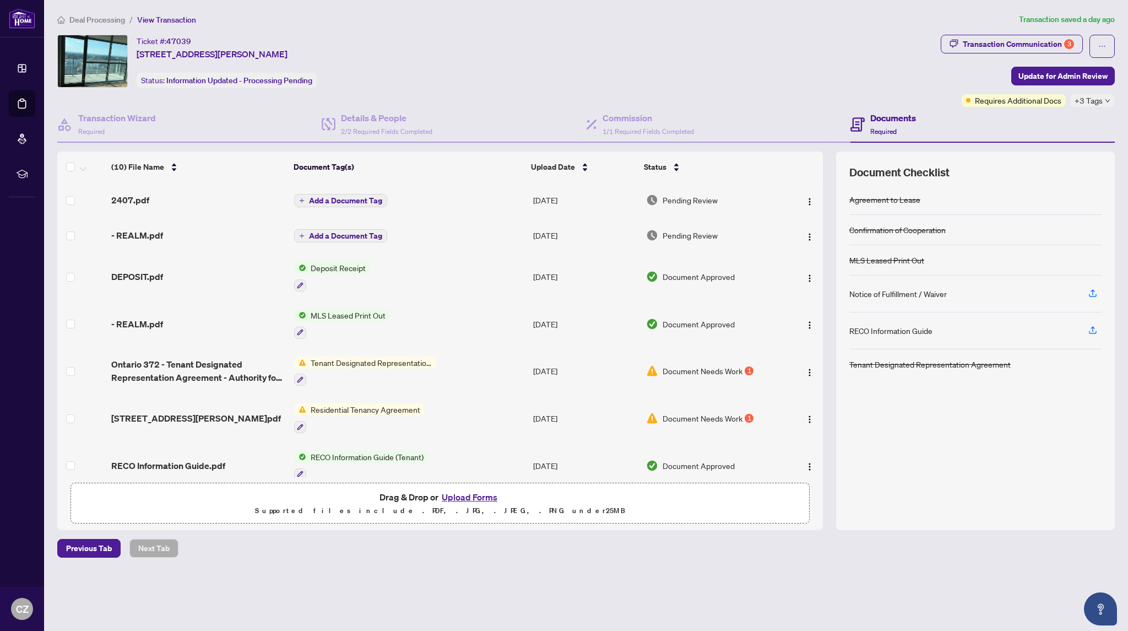
click at [115, 20] on span "Deal Processing" at bounding box center [97, 20] width 56 height 10
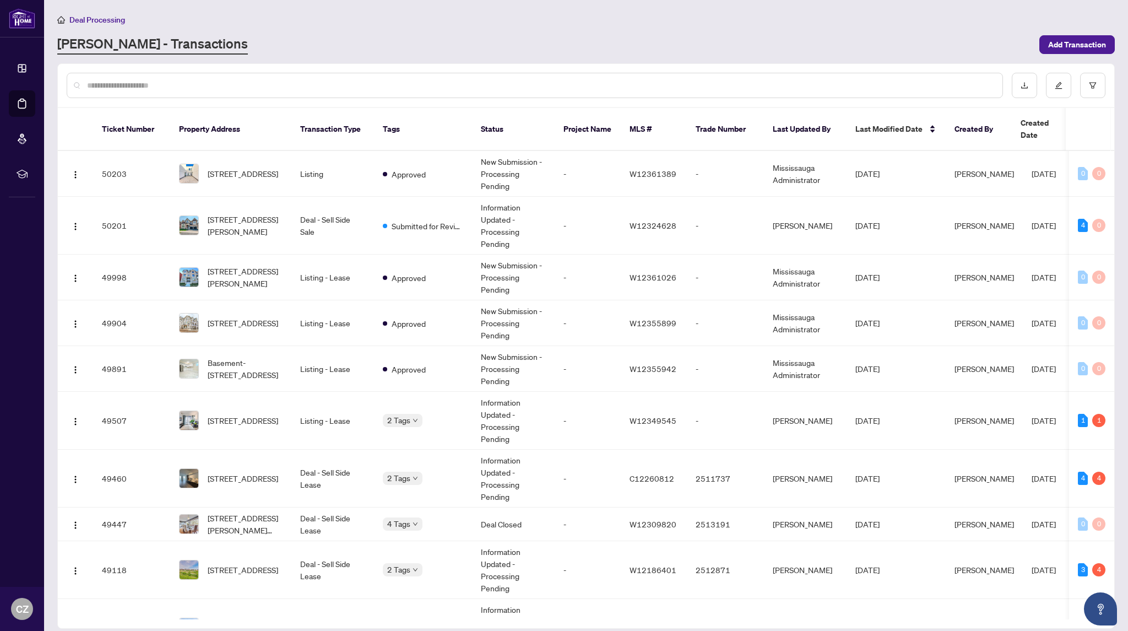
click at [249, 91] on div at bounding box center [535, 85] width 937 height 25
click at [241, 85] on input "text" at bounding box center [540, 85] width 907 height 12
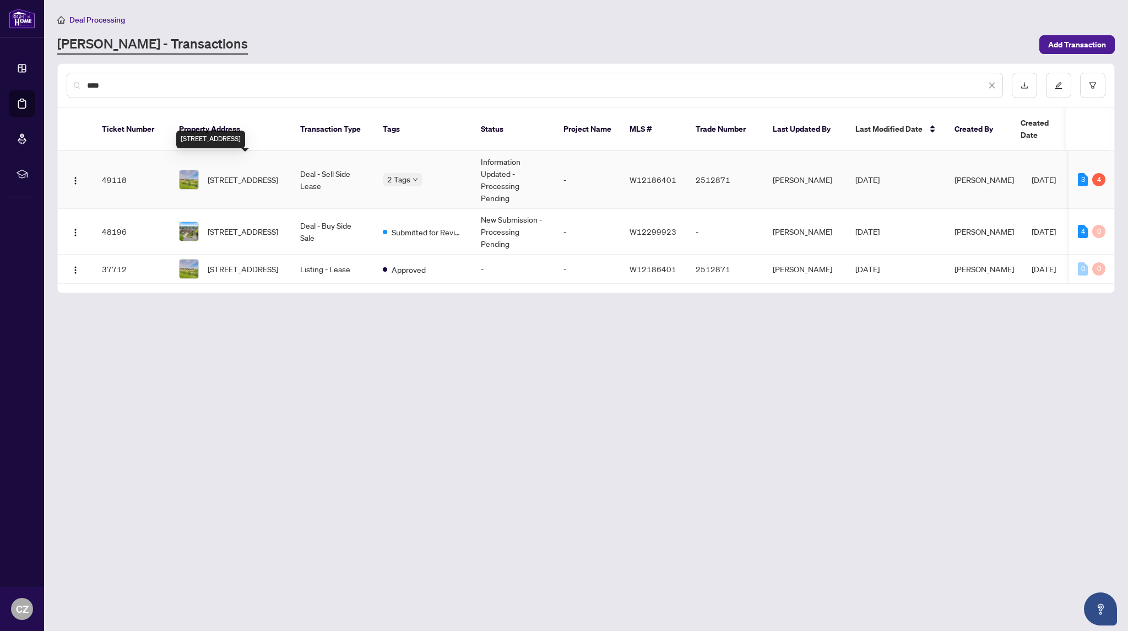
type input "****"
click at [235, 174] on span "[STREET_ADDRESS]" at bounding box center [243, 180] width 71 height 12
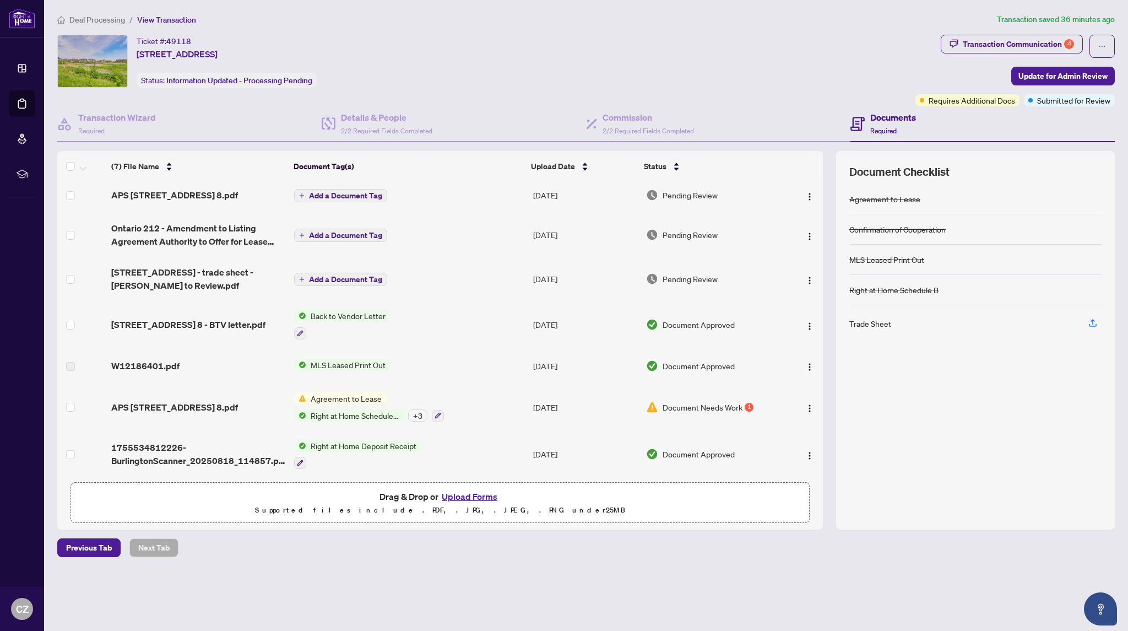
scroll to position [7, 0]
click at [997, 47] on div "Transaction Communication 4" at bounding box center [1018, 44] width 111 height 18
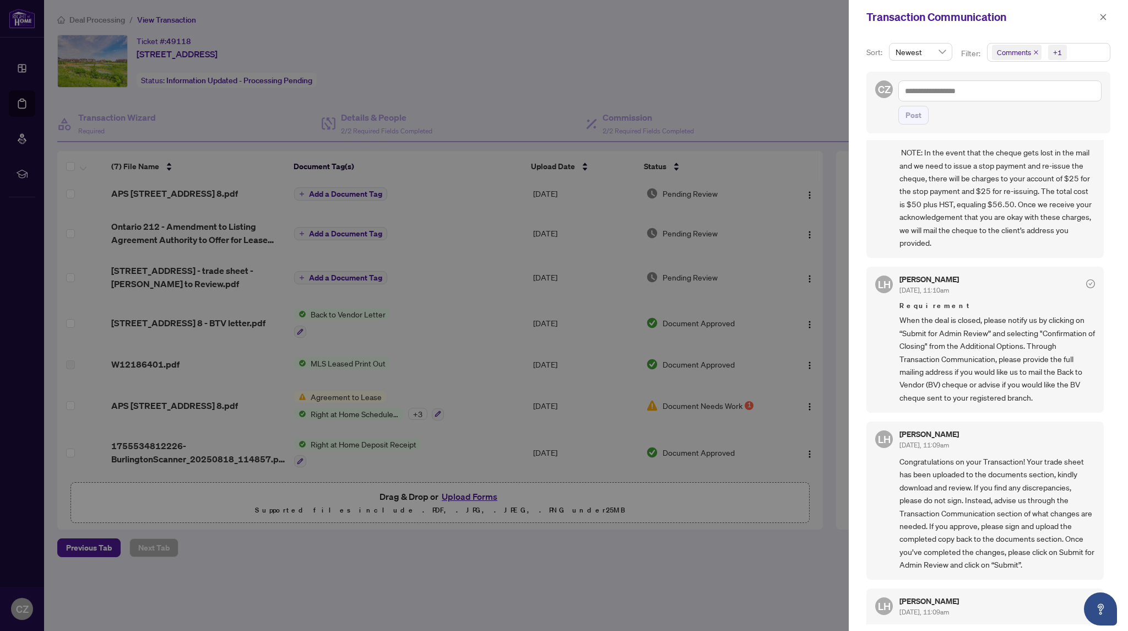
scroll to position [122, 0]
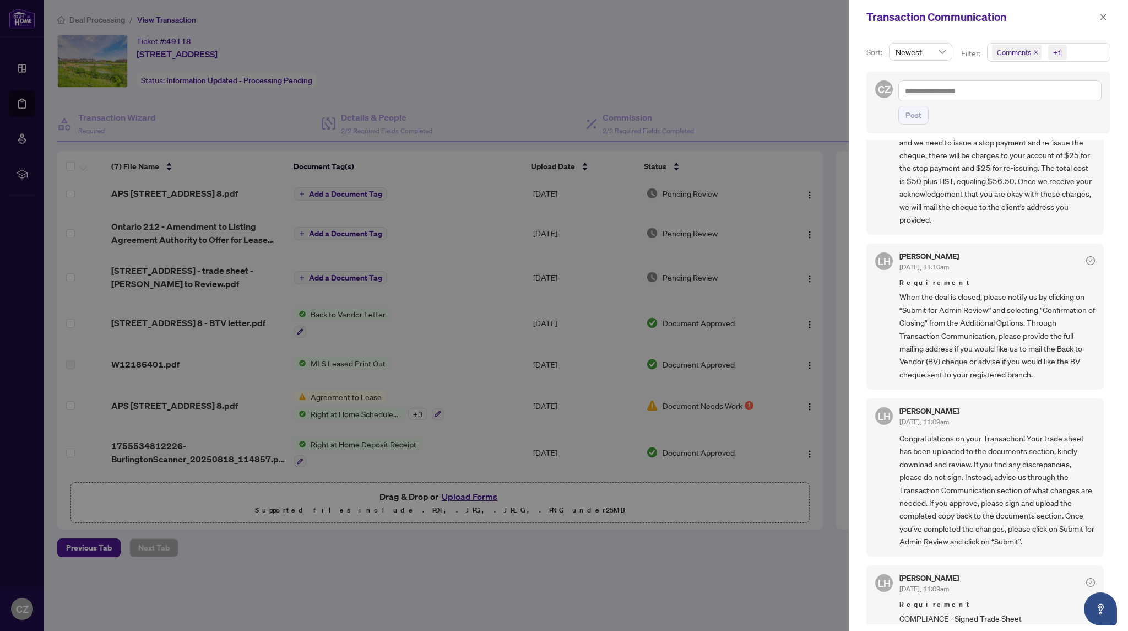
click at [702, 62] on div at bounding box center [564, 315] width 1128 height 631
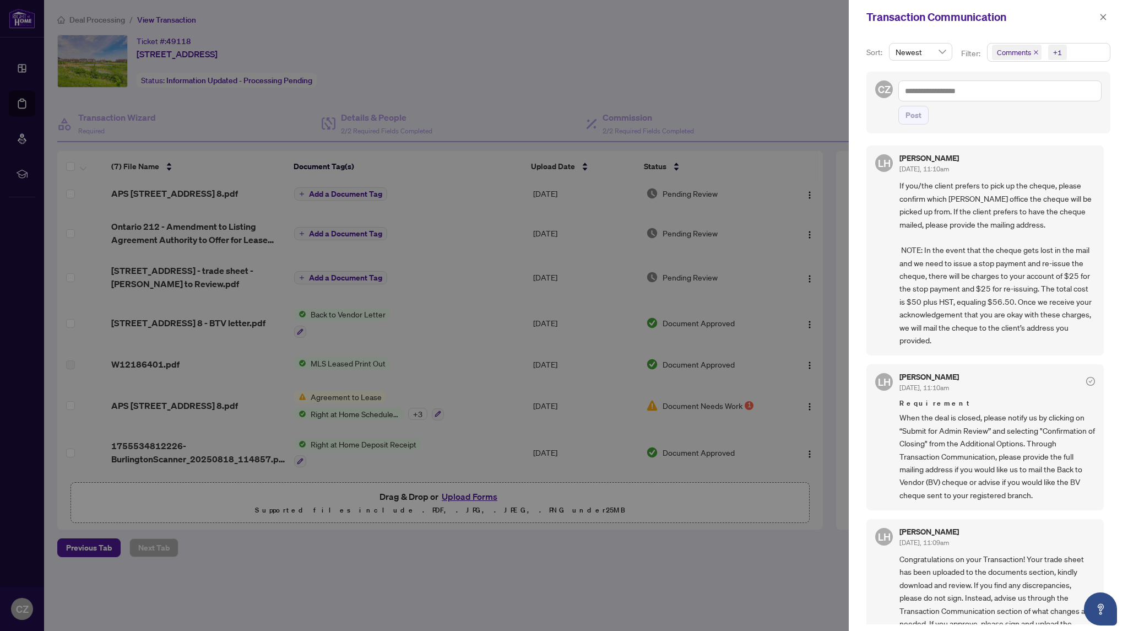
scroll to position [0, 0]
click at [1038, 53] on icon "close" at bounding box center [1037, 53] width 6 height 6
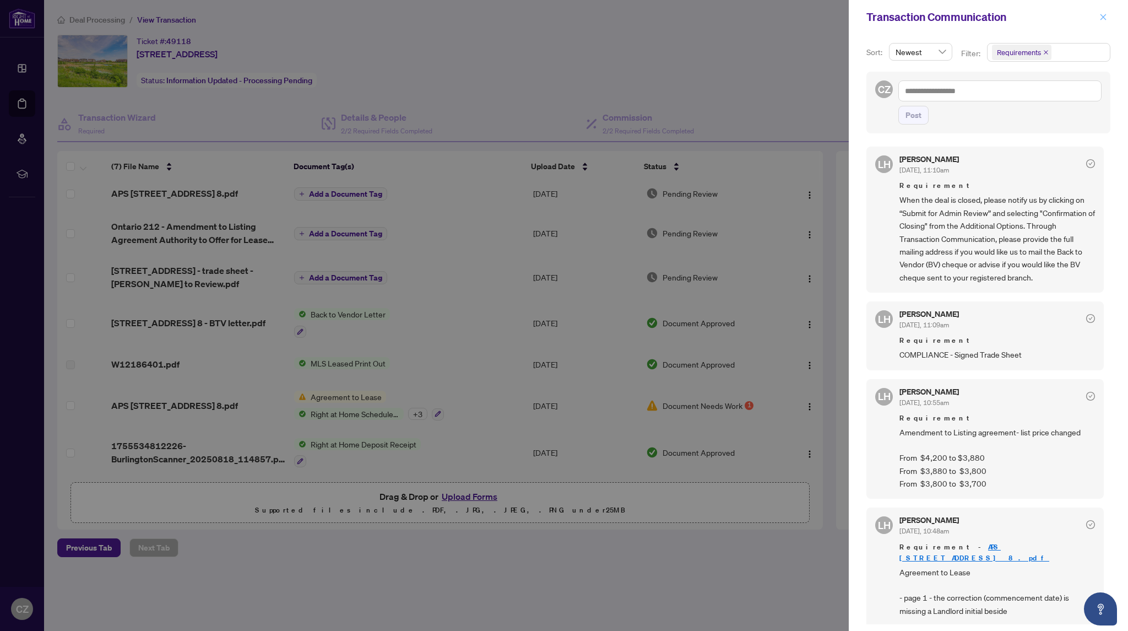
click at [1102, 16] on icon "close" at bounding box center [1104, 17] width 6 height 6
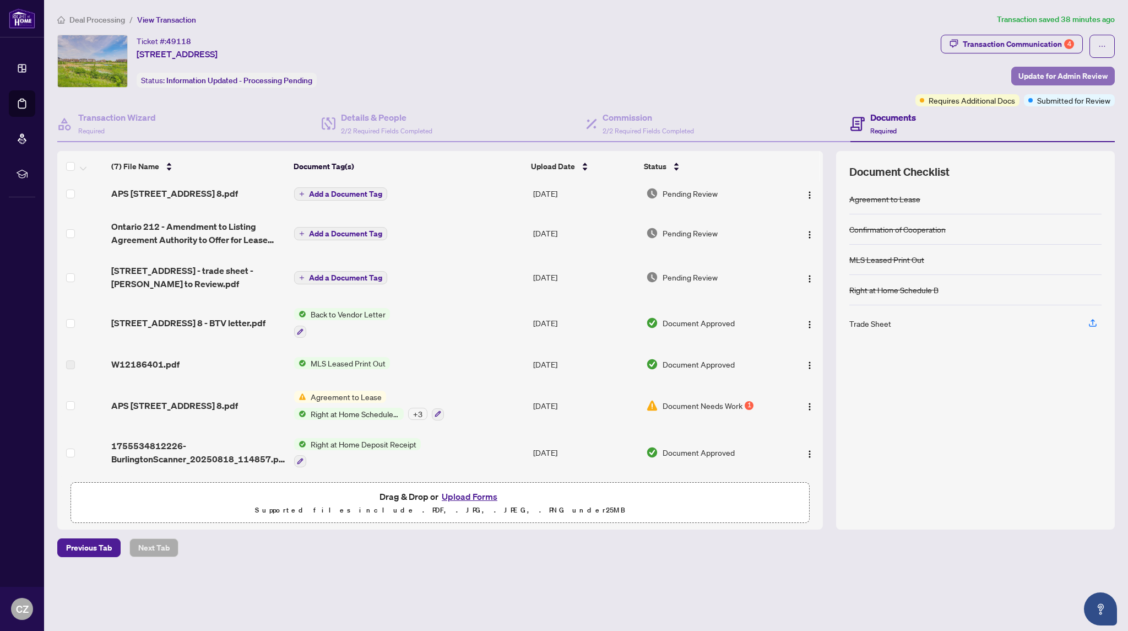
click at [1061, 78] on span "Update for Admin Review" at bounding box center [1063, 76] width 89 height 18
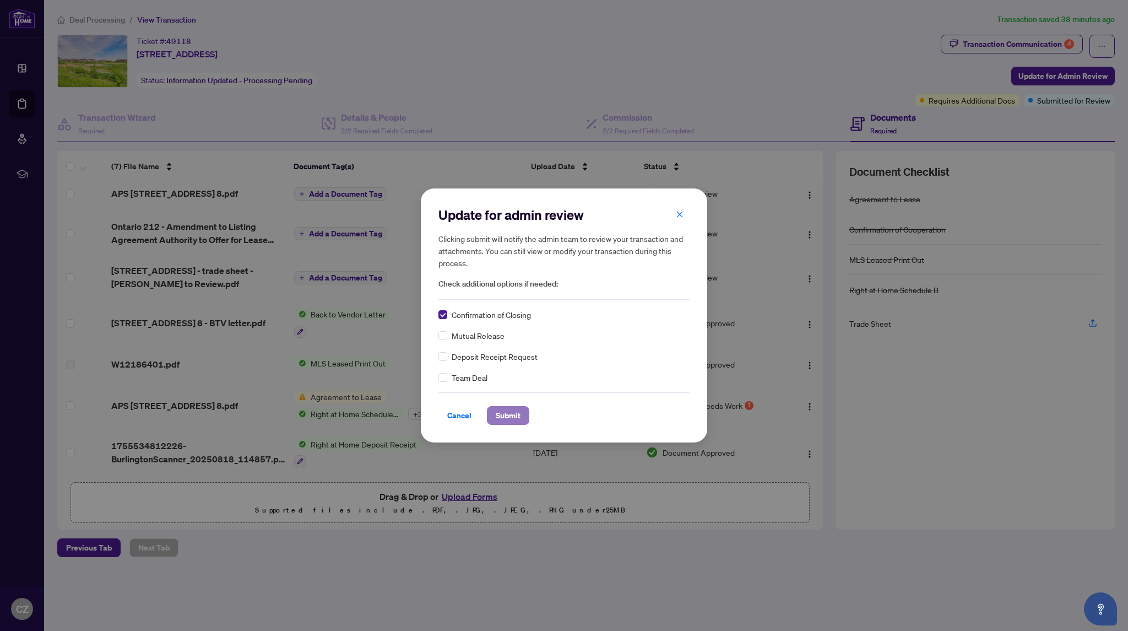
click at [508, 417] on span "Submit" at bounding box center [508, 416] width 25 height 18
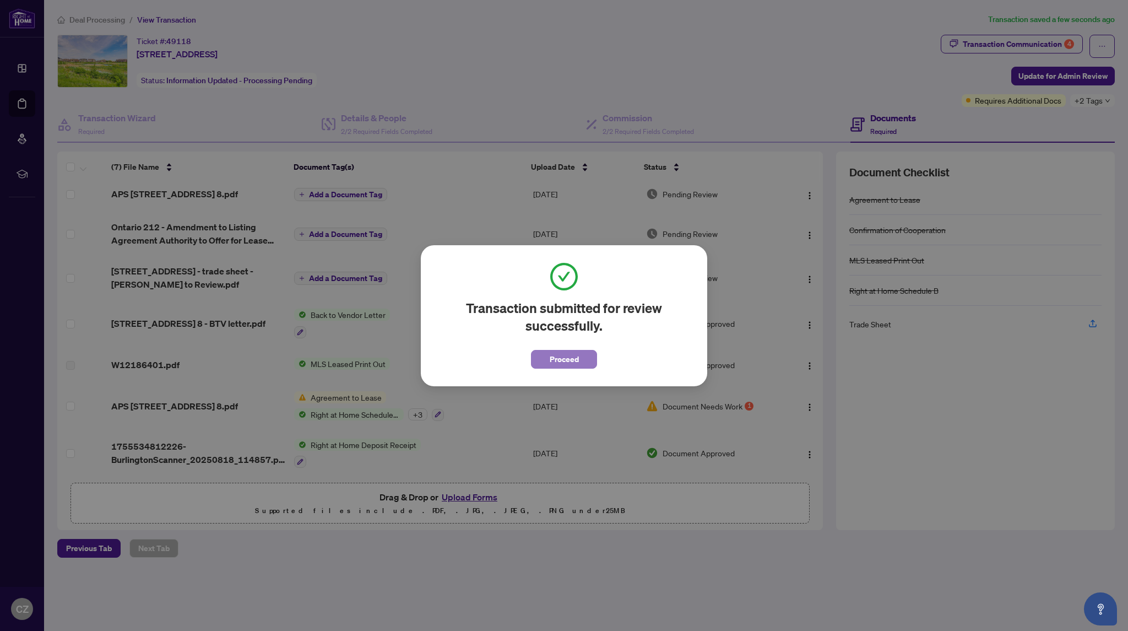
click at [577, 363] on span "Proceed" at bounding box center [564, 359] width 29 height 18
